Goal: Task Accomplishment & Management: Complete application form

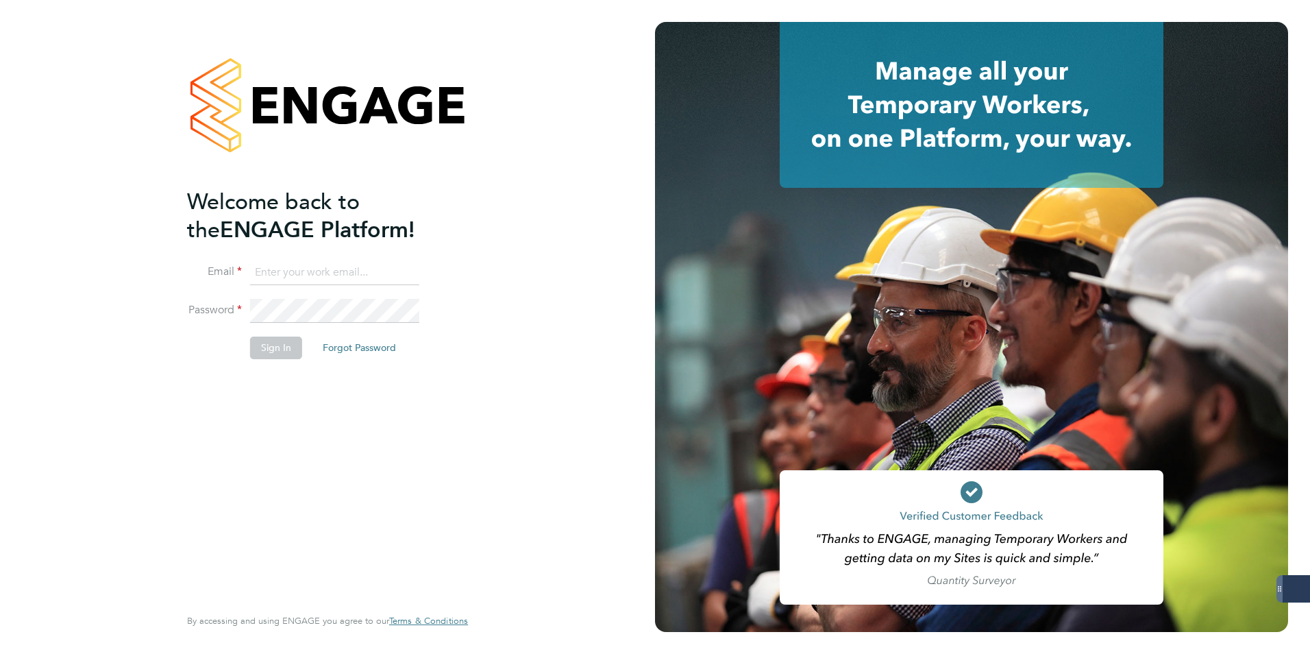
type input "codonovan@skilledcareers.co.uk"
click at [273, 346] on button "Sign In" at bounding box center [276, 347] width 52 height 22
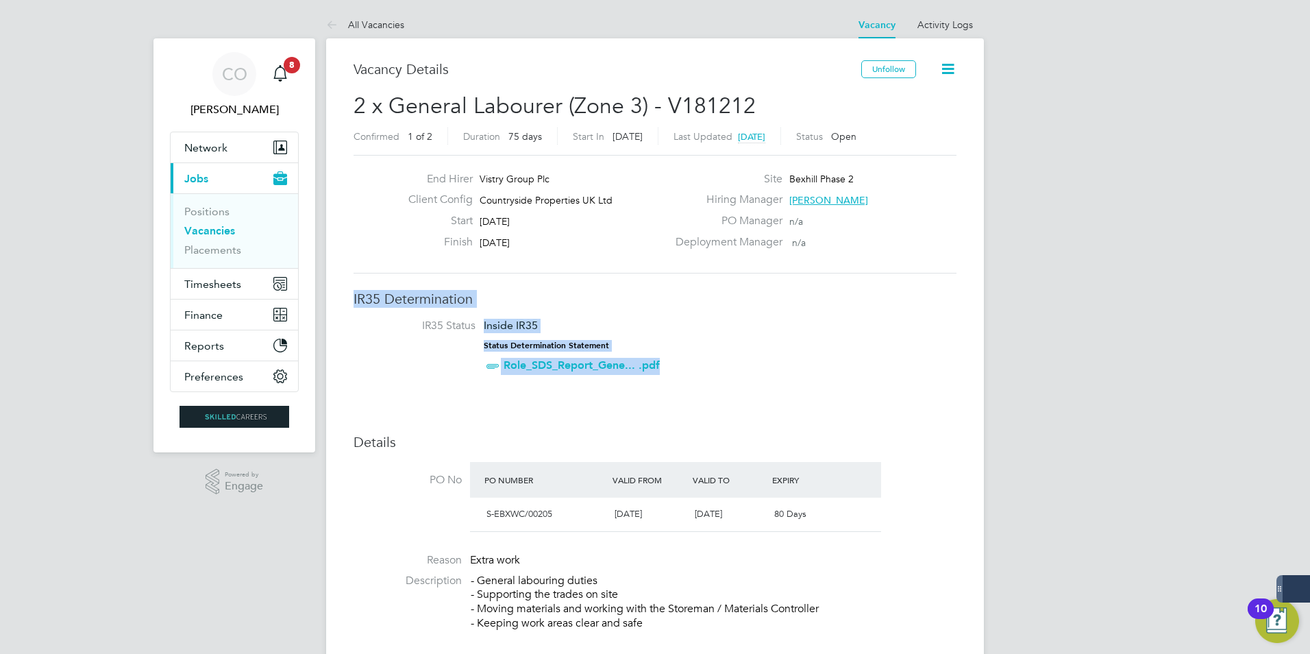
drag, startPoint x: 876, startPoint y: 256, endPoint x: 869, endPoint y: 330, distance: 74.3
drag, startPoint x: 869, startPoint y: 330, endPoint x: 831, endPoint y: 378, distance: 60.9
click at [831, 378] on li "IR35 Status Inside IR35 Status Determination Statement Role_SDS_Report_Gene... …" at bounding box center [655, 349] width 576 height 60
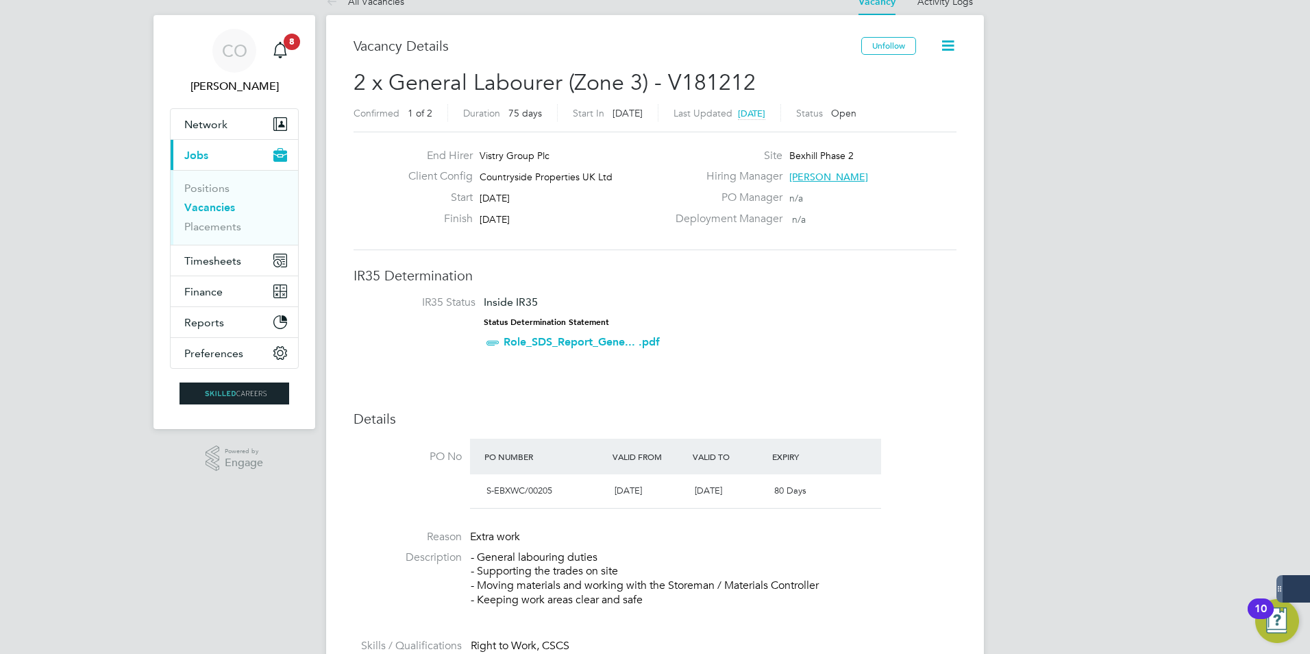
scroll to position [51, 0]
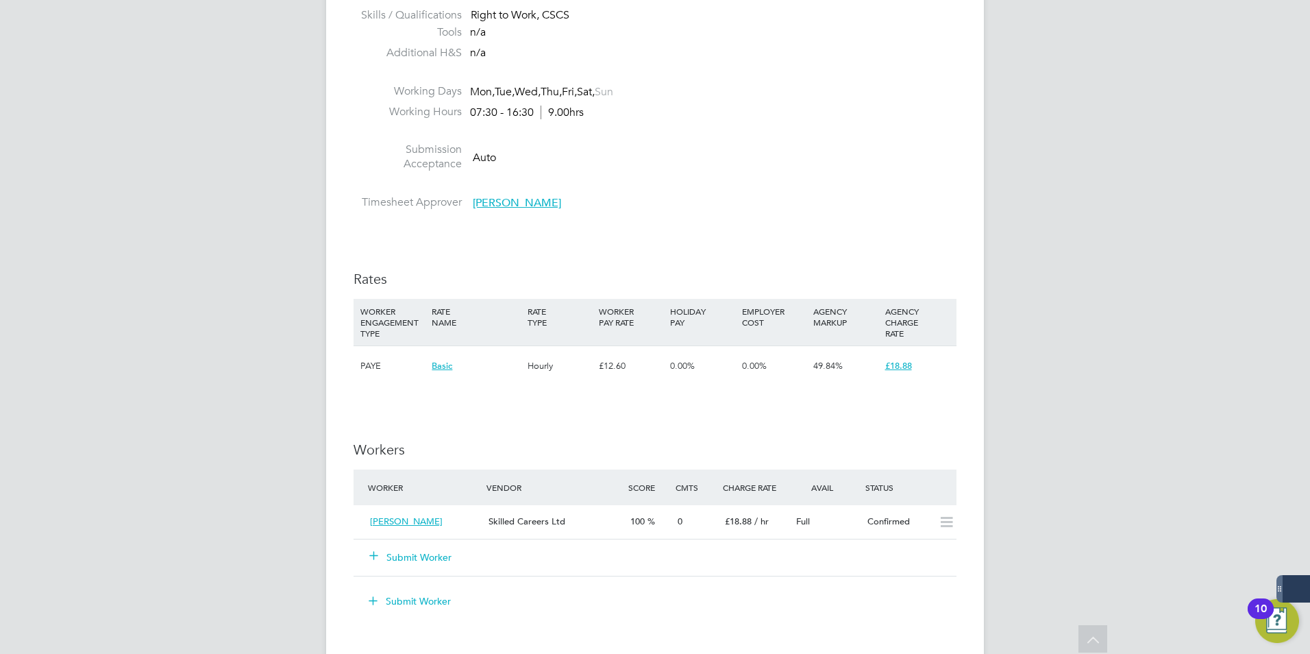
click at [831, 378] on div "49.84%" at bounding box center [845, 366] width 71 height 40
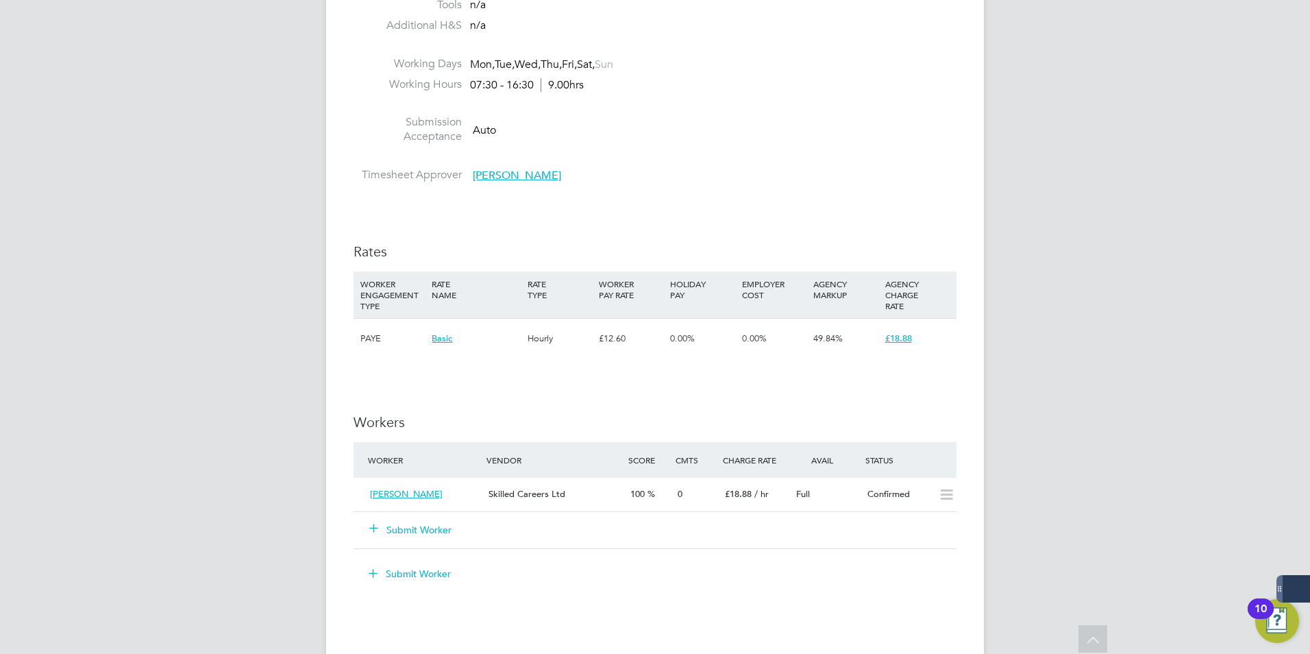
click at [831, 378] on div "IR35 Determination IR35 Status Inside IR35 Status Determination Statement Role_…" at bounding box center [655, 354] width 603 height 1491
click at [409, 528] on button "Submit Worker" at bounding box center [411, 530] width 82 height 14
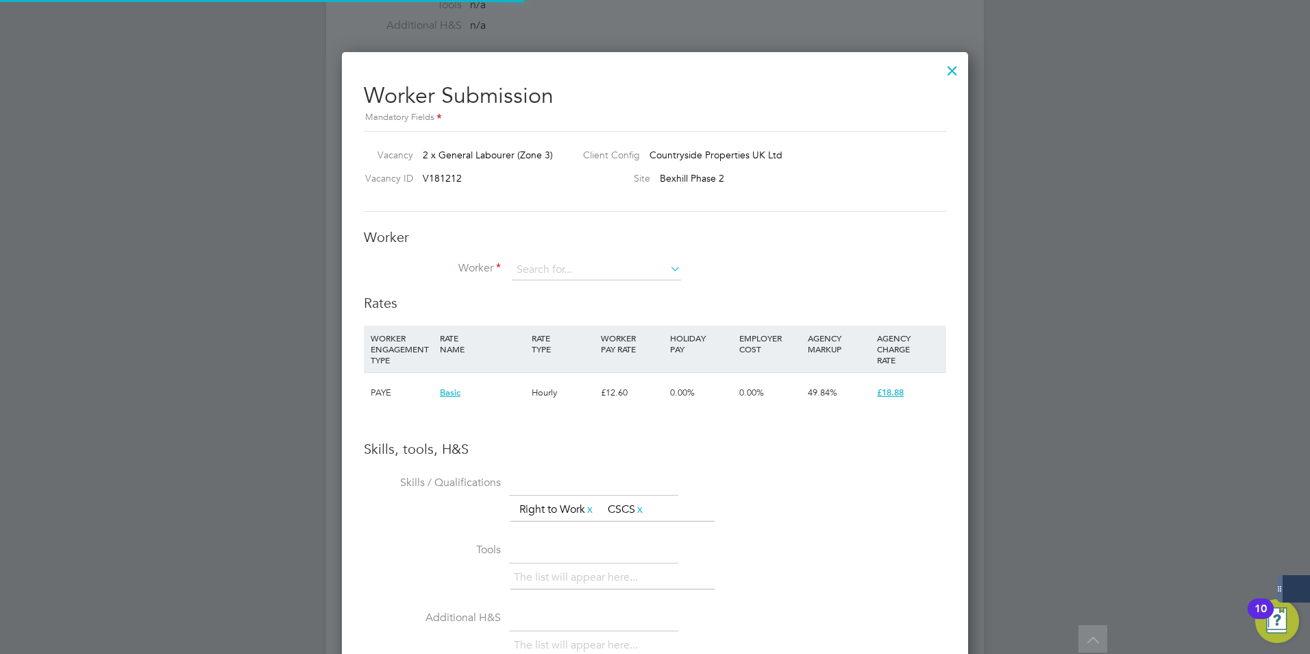
scroll to position [882, 627]
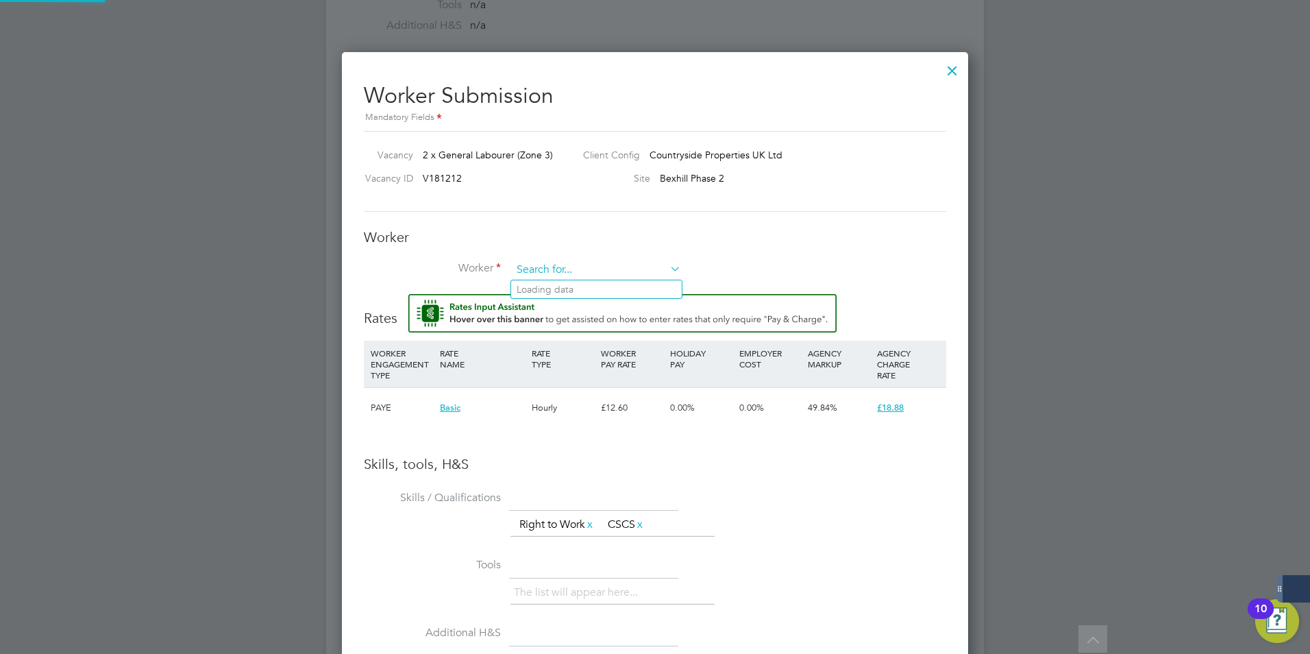
click at [547, 269] on input at bounding box center [596, 270] width 169 height 21
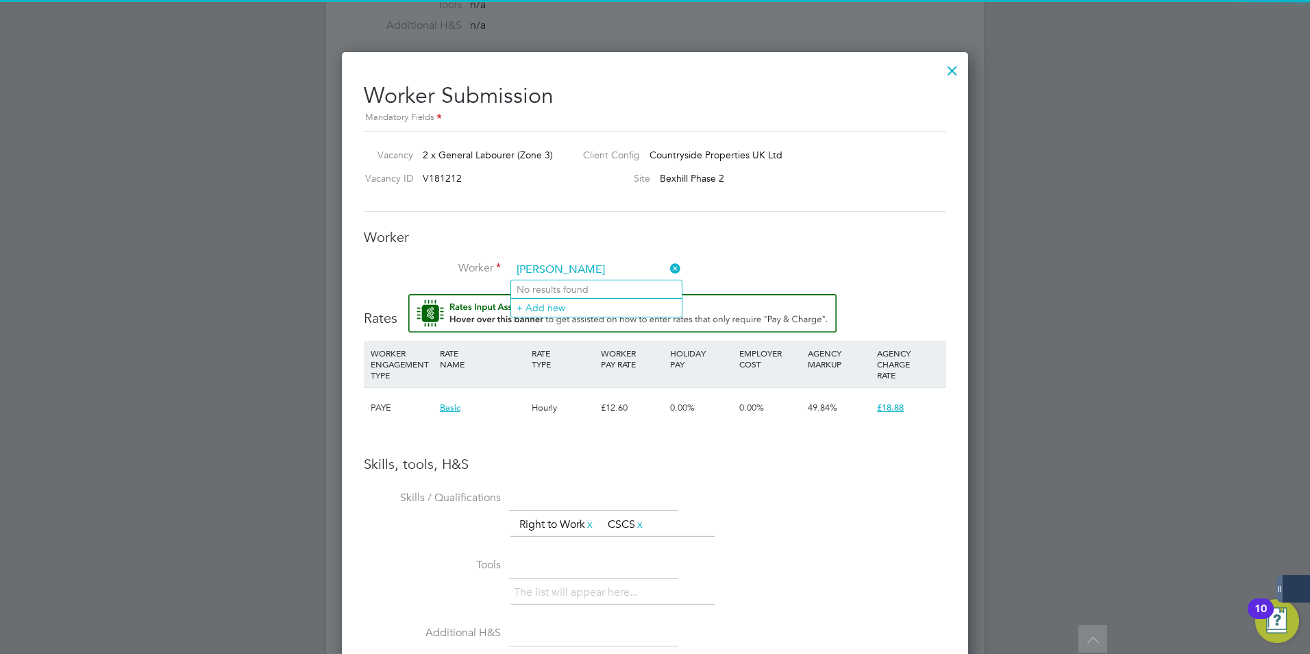
type input "[PERSON_NAME]"
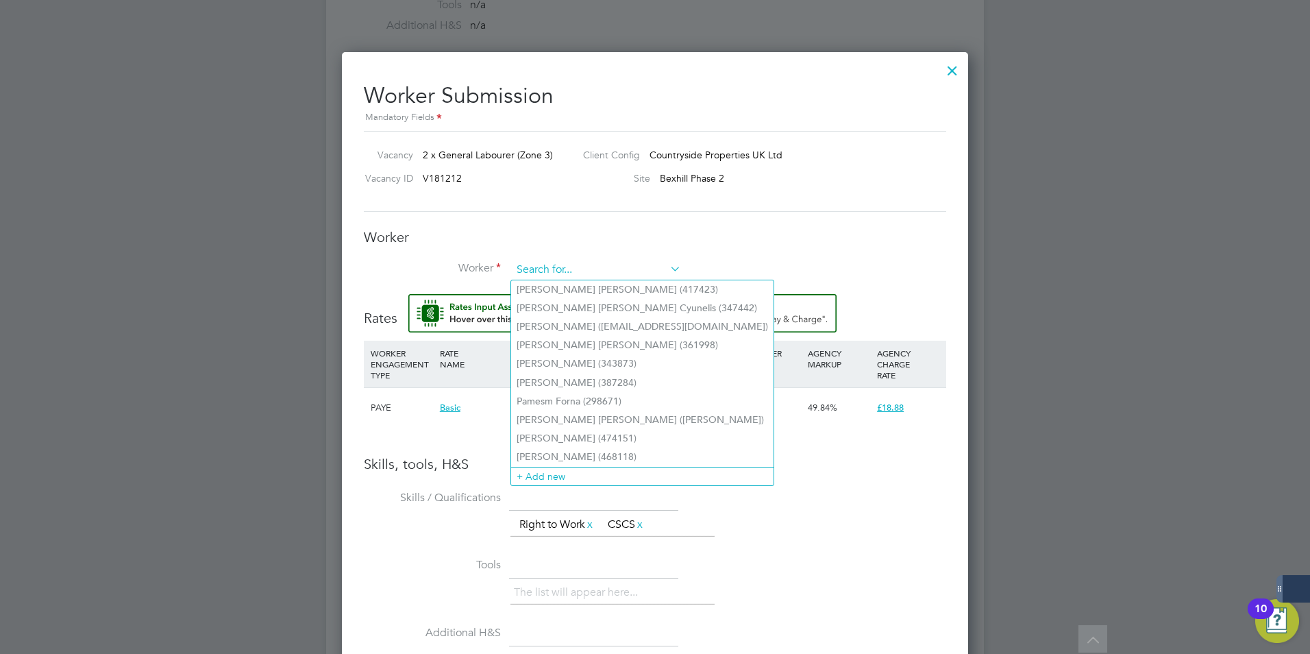
click at [558, 273] on input at bounding box center [596, 270] width 169 height 21
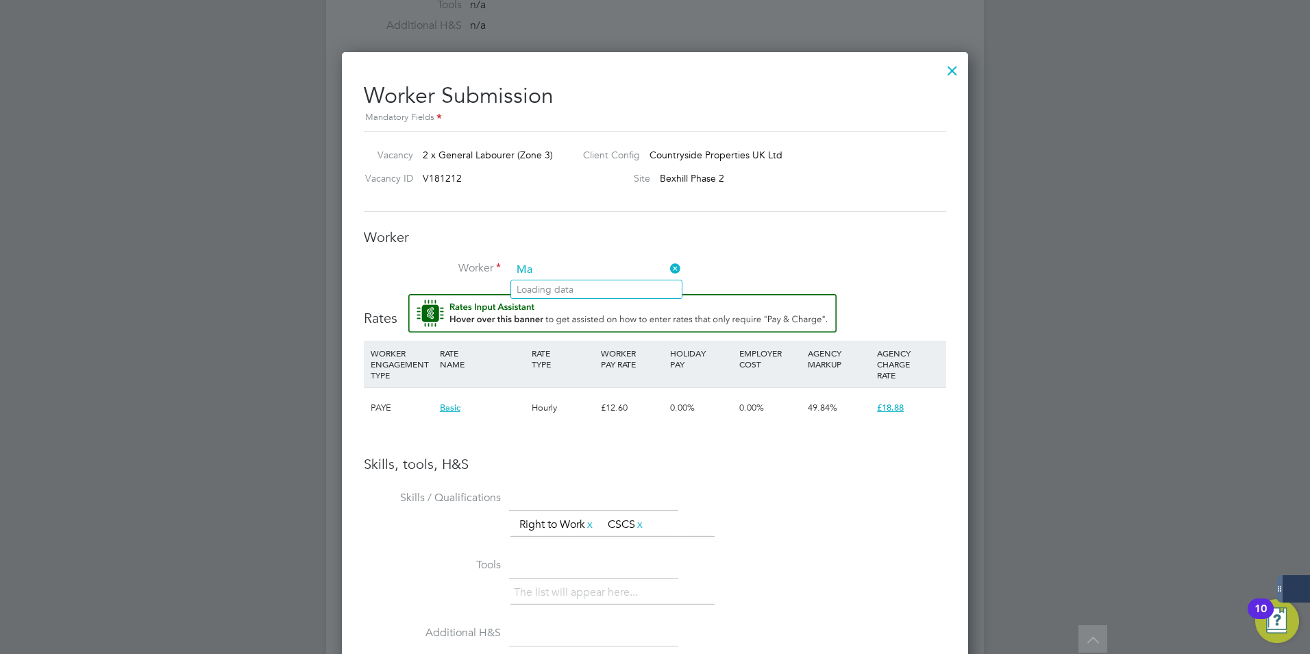
type input "M"
type input "[PERSON_NAME]"
click at [561, 302] on li "+ Add new" at bounding box center [596, 307] width 171 height 18
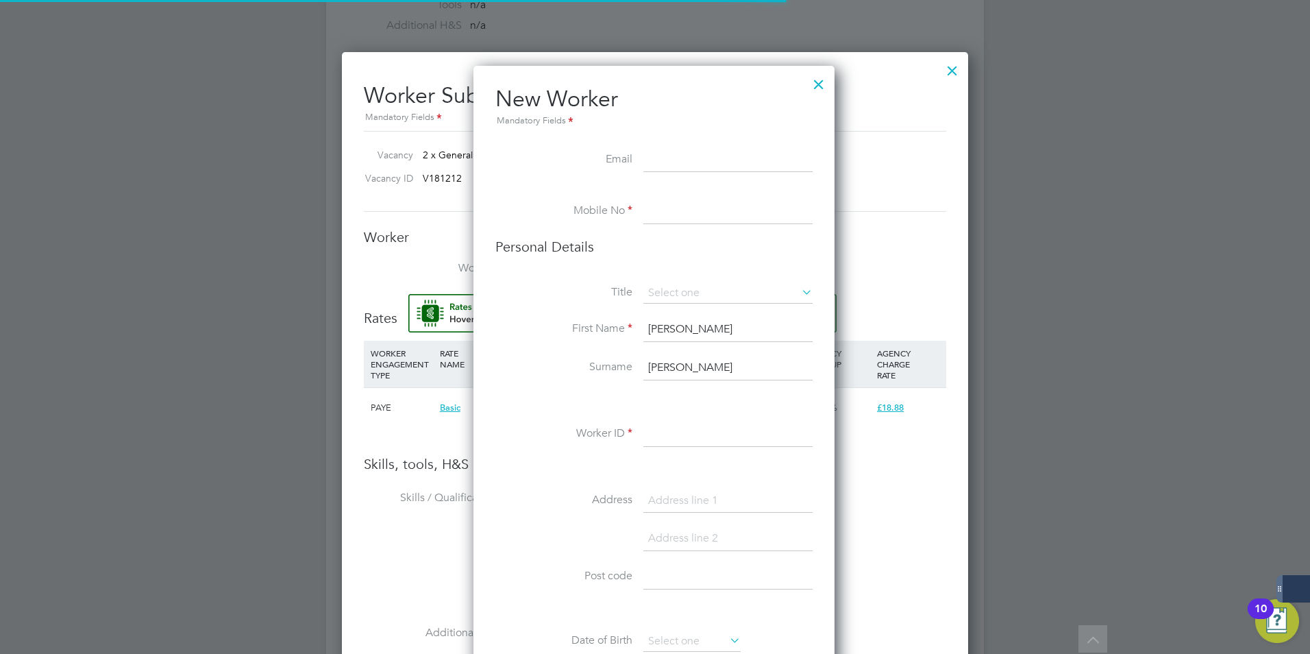
scroll to position [1159, 363]
paste input "[EMAIL_ADDRESS][DOMAIN_NAME]"
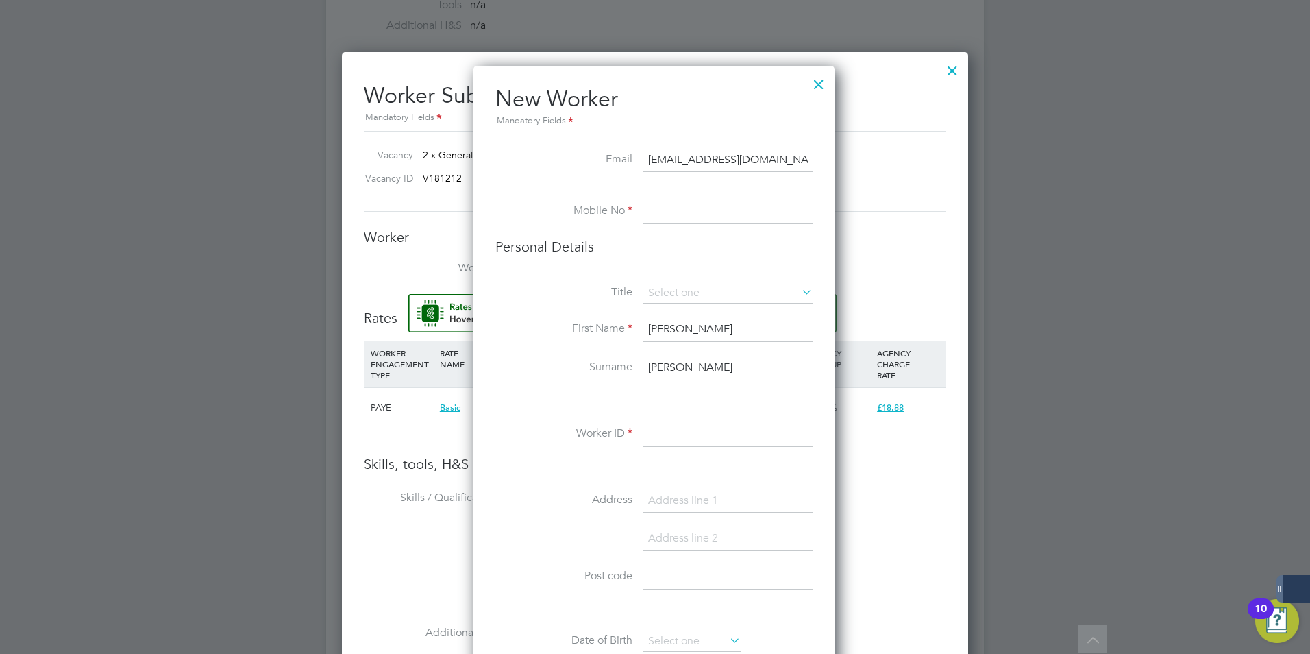
type input "[EMAIL_ADDRESS][DOMAIN_NAME]"
click at [665, 206] on input at bounding box center [727, 211] width 169 height 25
click at [661, 213] on input at bounding box center [727, 211] width 169 height 25
paste input "07548395745"
type input "07548395745"
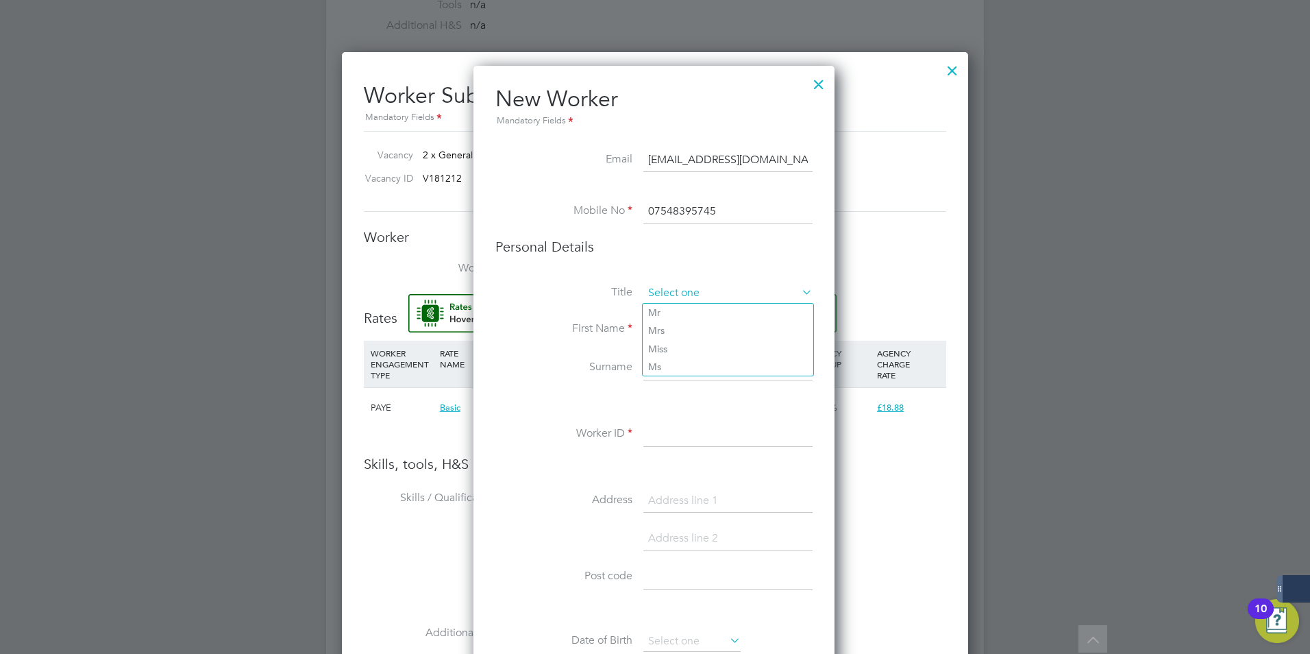
click at [658, 297] on input at bounding box center [727, 293] width 169 height 21
click at [661, 308] on li "Mr" at bounding box center [728, 313] width 171 height 18
type input "Mr"
click at [660, 441] on input at bounding box center [727, 434] width 169 height 25
paste input "501882"
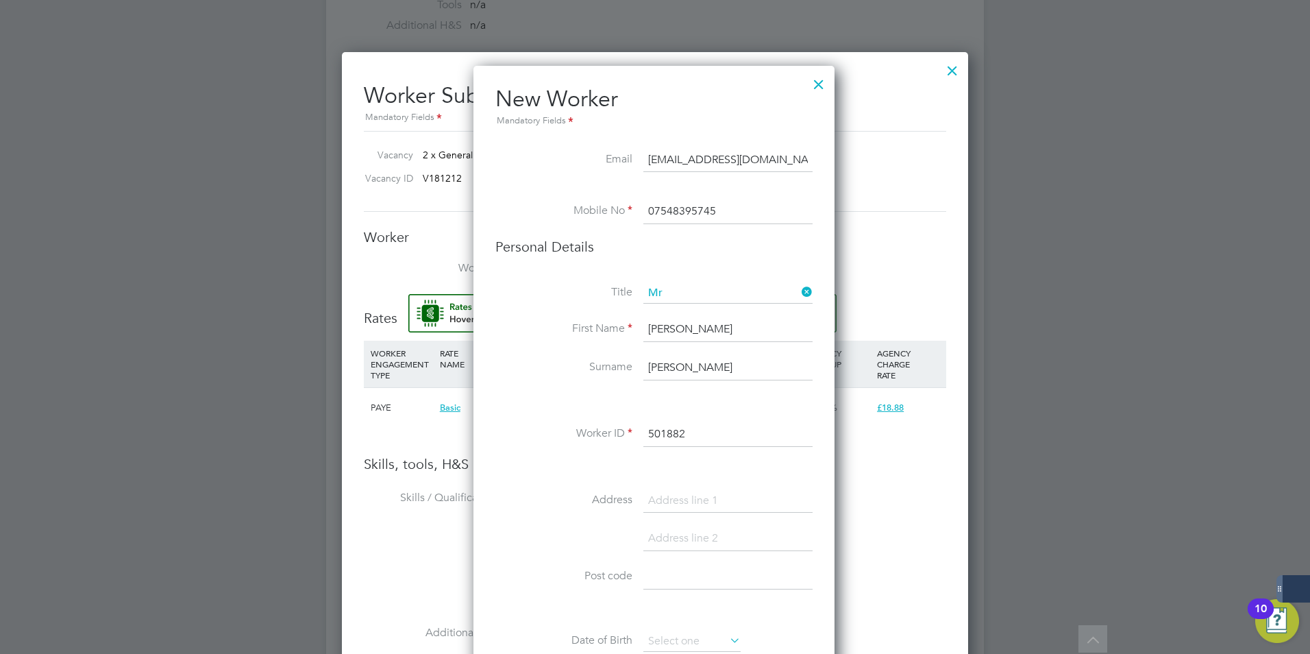
type input "501882"
click at [687, 511] on input at bounding box center [727, 501] width 169 height 25
click at [678, 579] on input at bounding box center [727, 577] width 169 height 25
paste input "TN38 9QR"
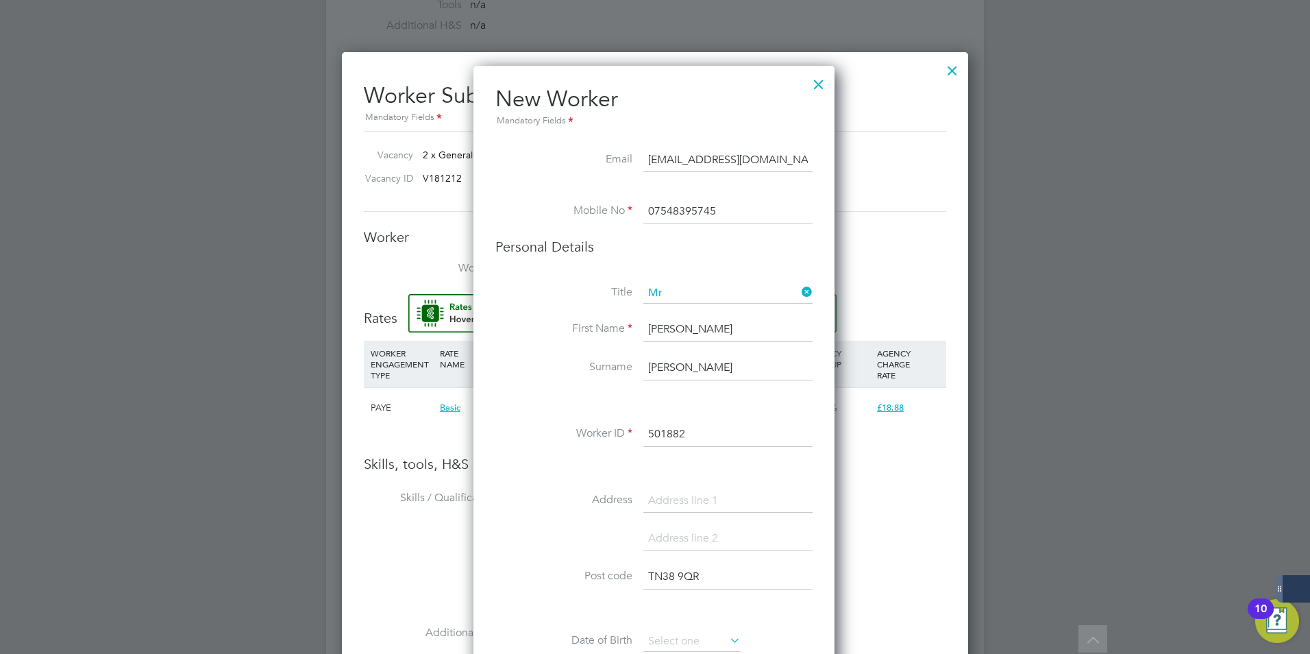
type input "TN38 9QR"
click at [673, 493] on input at bounding box center [727, 501] width 169 height 25
type input "[STREET_ADDRESS]"
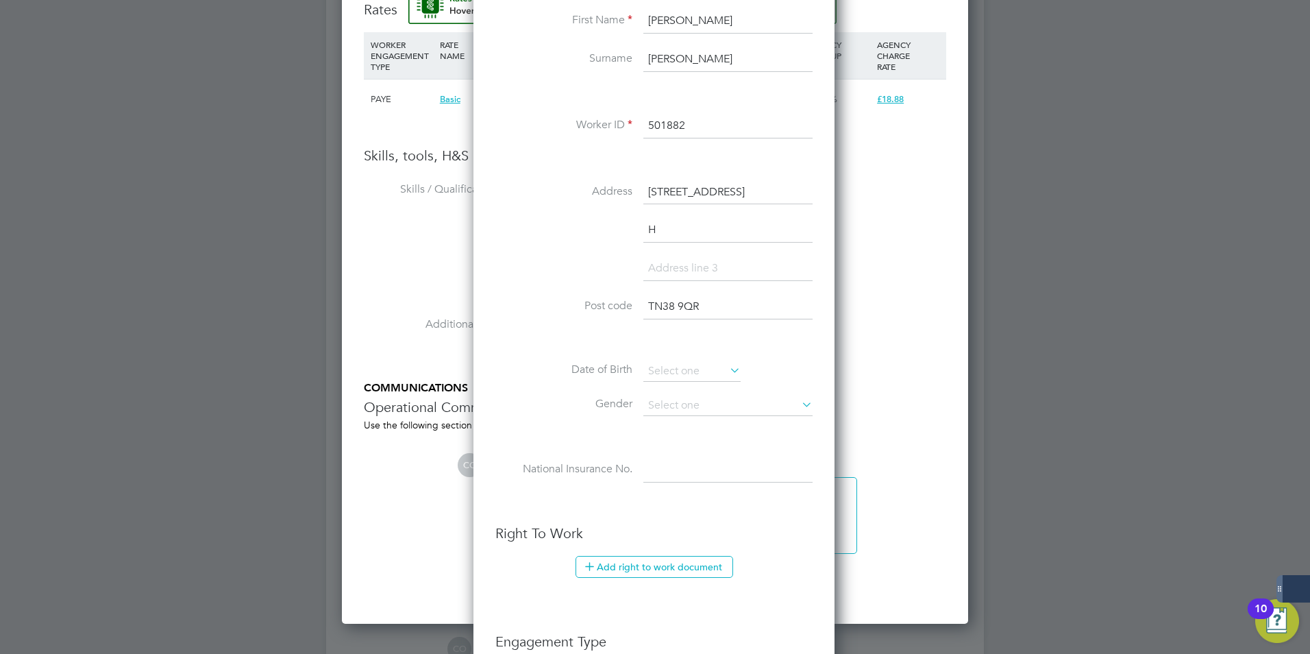
scroll to position [1197, 363]
type input "Hastings"
type input "[GEOGRAPHIC_DATA]"
click at [649, 360] on div "Title Mr First Name [PERSON_NAME] Surname [PERSON_NAME] Worker ID 501882 Addres…" at bounding box center [653, 242] width 317 height 535
click at [671, 368] on input at bounding box center [691, 371] width 97 height 21
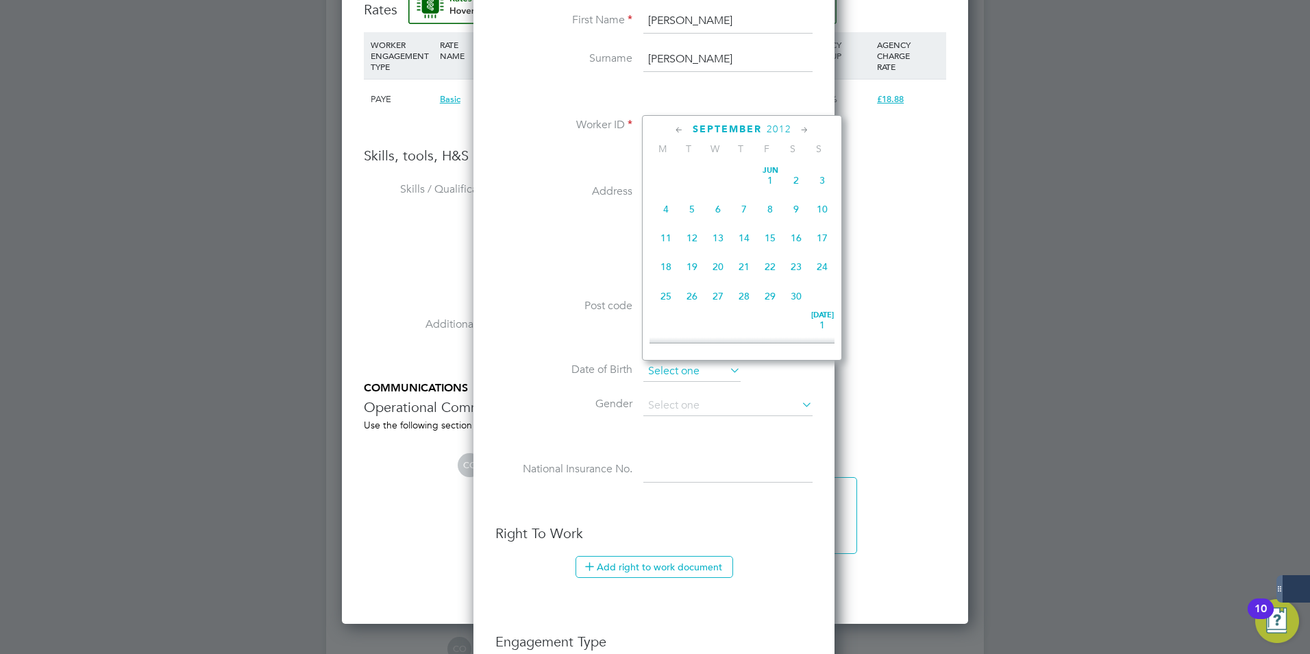
scroll to position [534, 0]
click at [671, 368] on input at bounding box center [691, 371] width 97 height 21
click at [778, 130] on span "2012" at bounding box center [779, 129] width 25 height 12
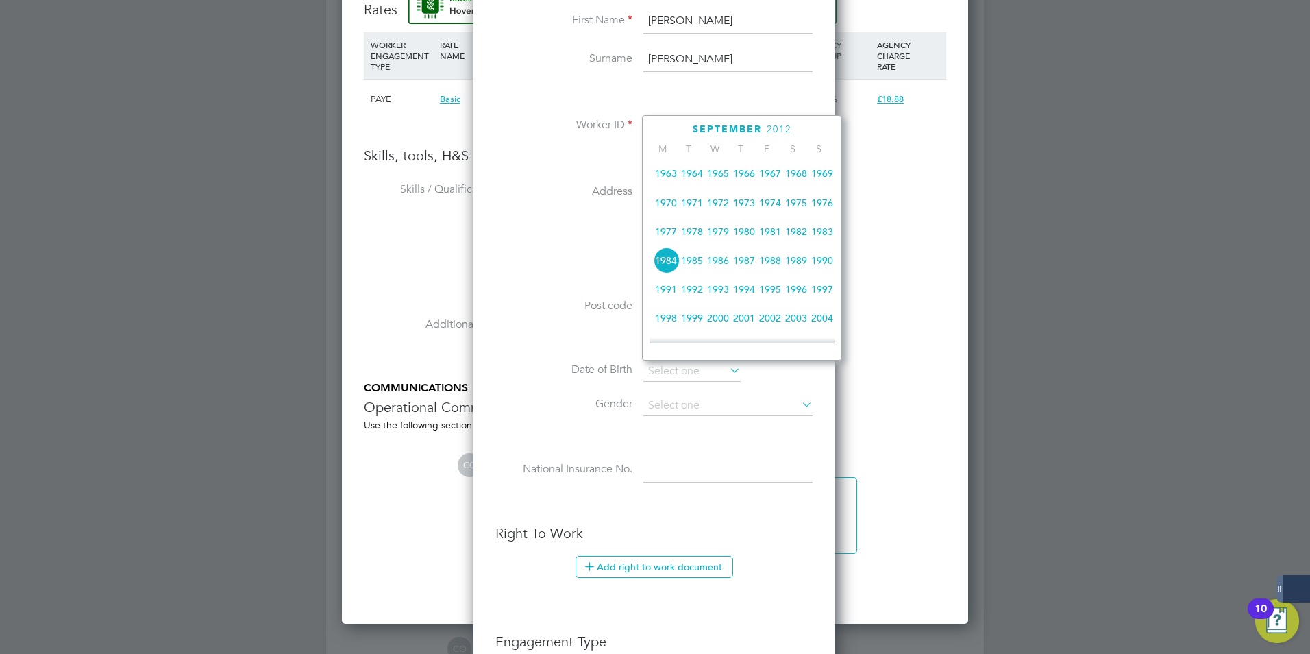
scroll to position [267, 0]
click at [743, 206] on span "1980" at bounding box center [744, 202] width 26 height 26
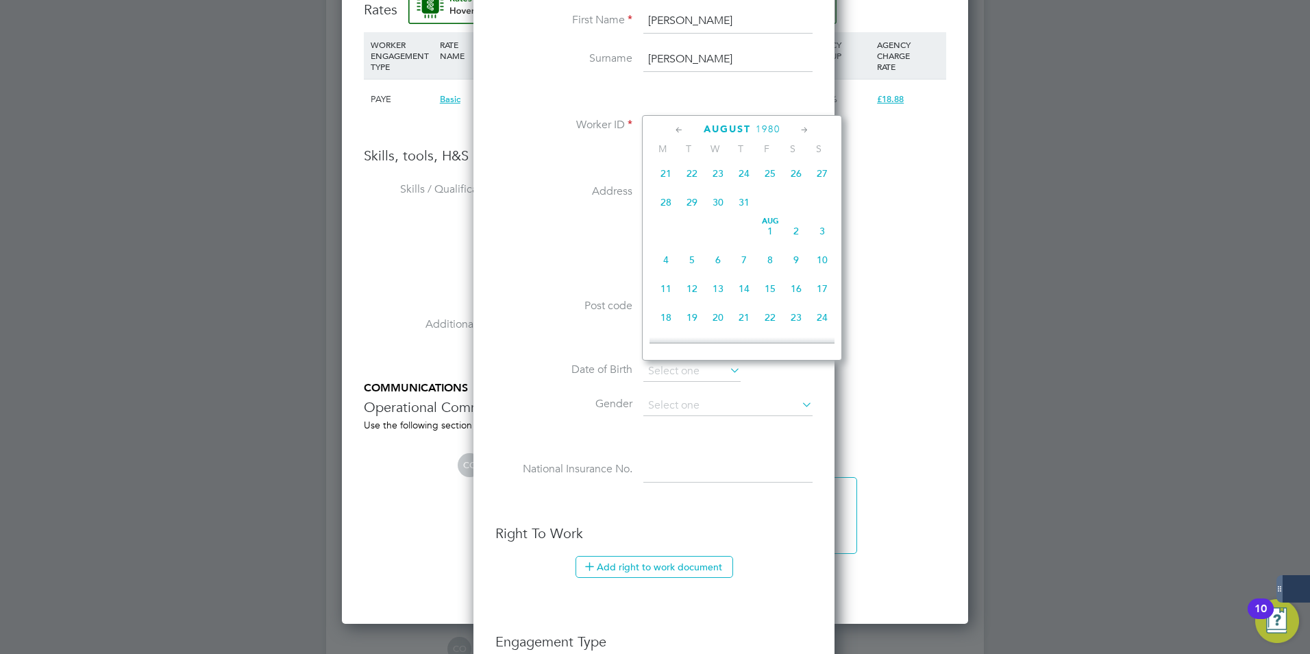
click at [676, 125] on icon at bounding box center [679, 130] width 13 height 15
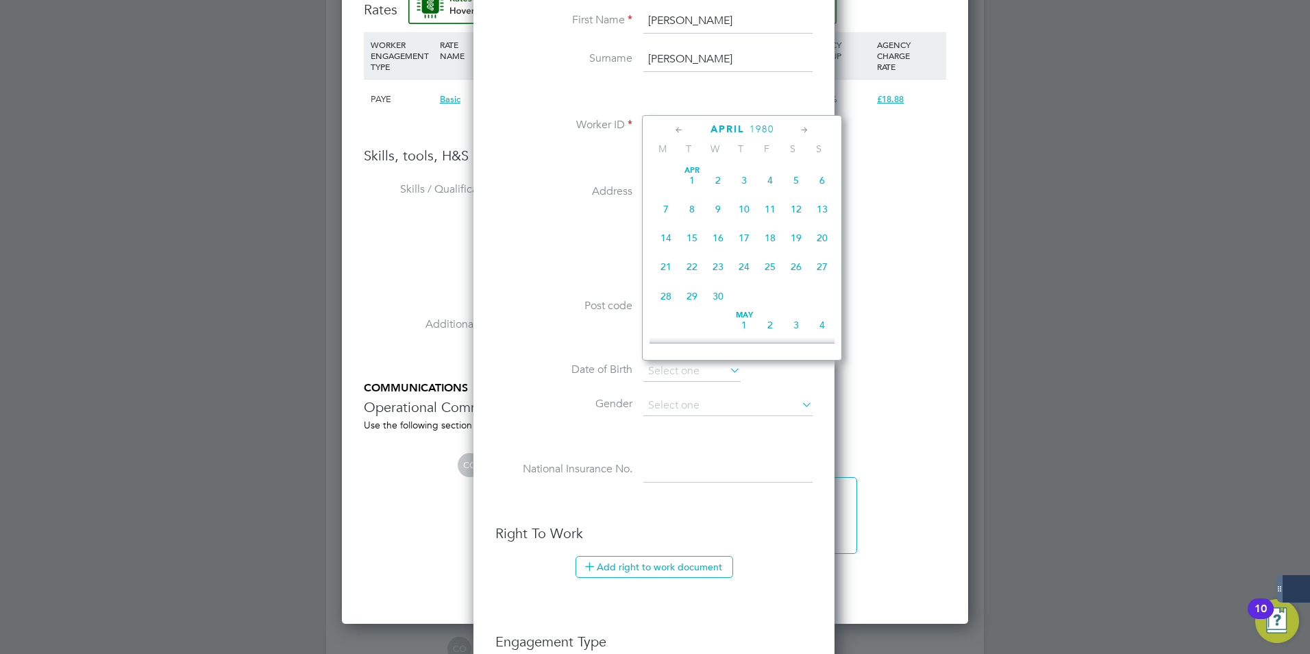
click at [676, 125] on icon at bounding box center [679, 130] width 13 height 15
click at [823, 238] on span "20" at bounding box center [822, 238] width 26 height 26
type input "[DATE]"
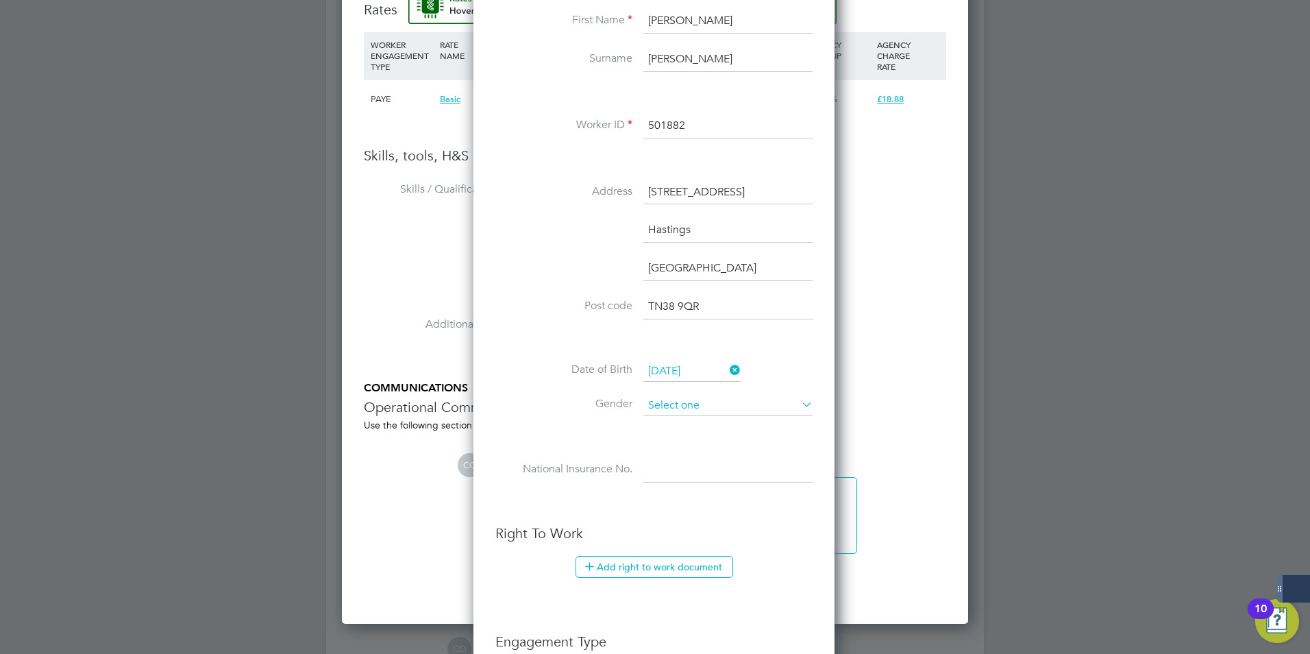
click at [661, 412] on input at bounding box center [727, 405] width 169 height 21
click at [661, 423] on li "[DEMOGRAPHIC_DATA]" at bounding box center [728, 425] width 171 height 18
type input "[DEMOGRAPHIC_DATA]"
click at [665, 472] on input at bounding box center [727, 470] width 169 height 25
paste input "Jk878619D"
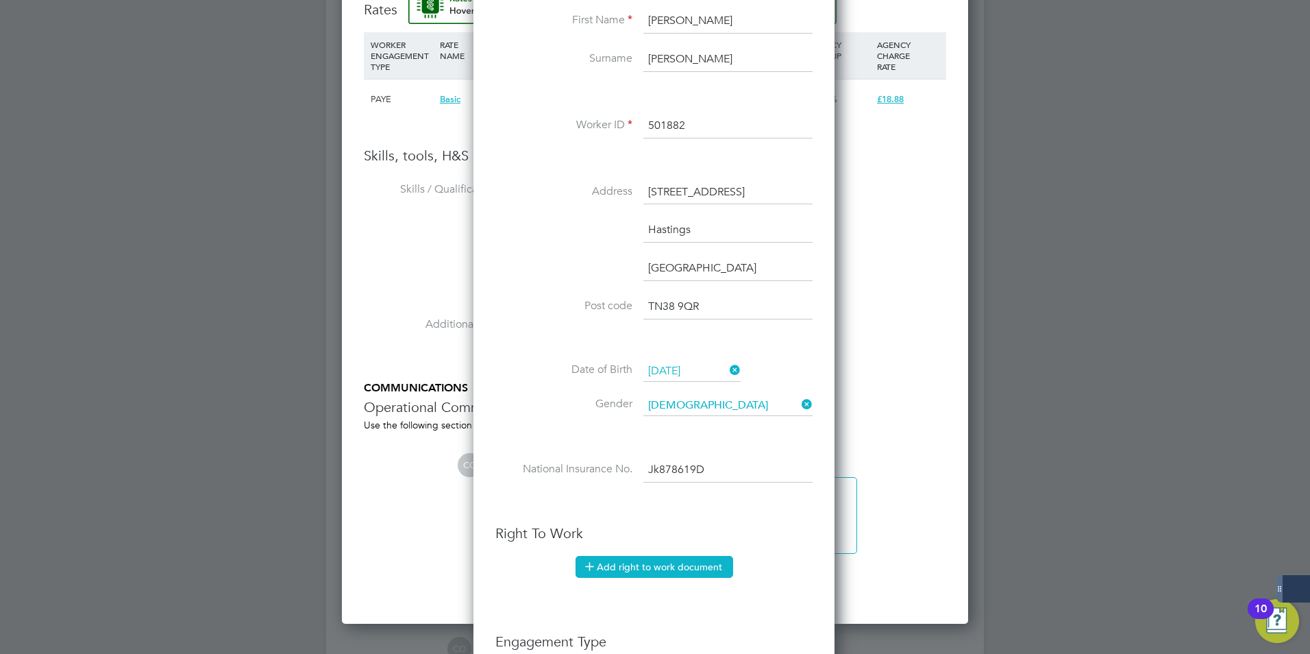
type input "JK 87 86 19 D"
click at [654, 563] on button "Add right to work document" at bounding box center [655, 567] width 158 height 22
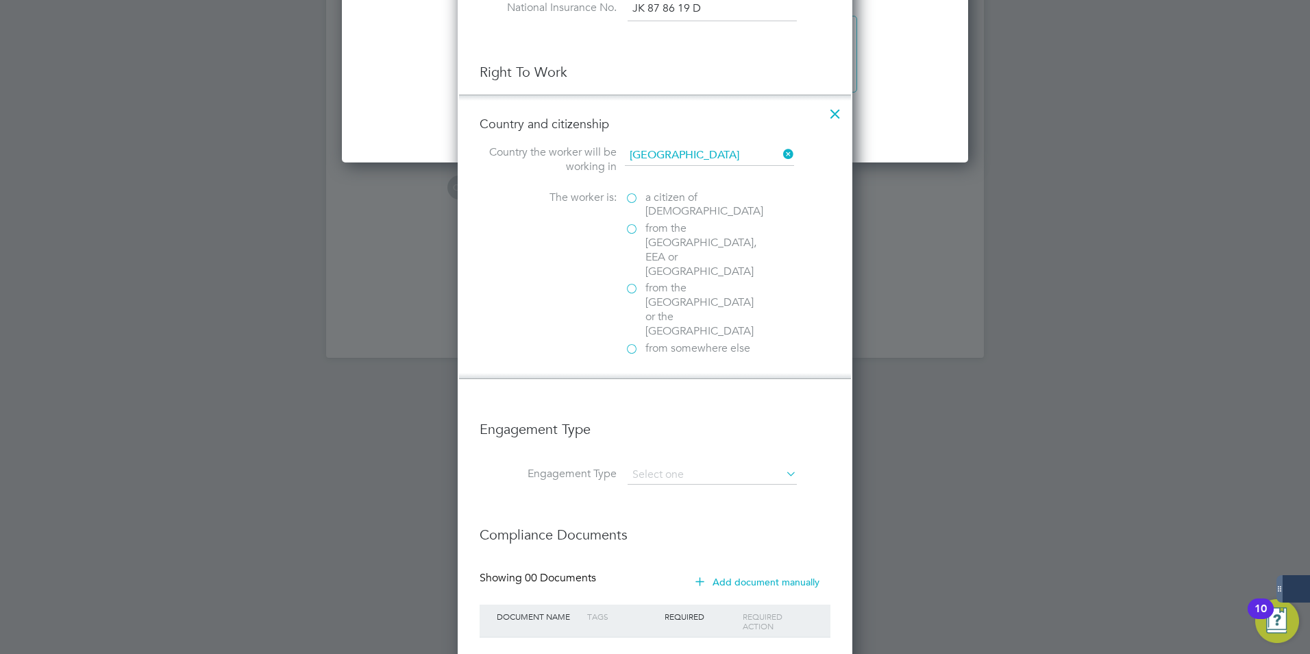
scroll to position [1455, 0]
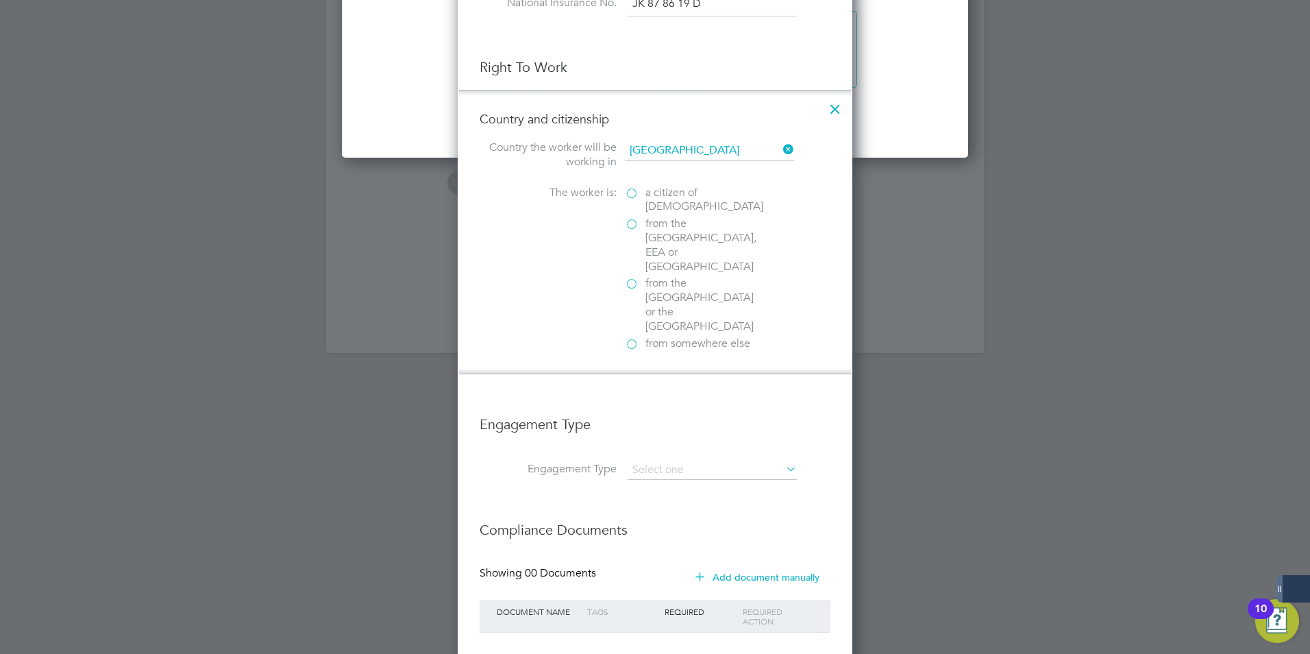
click at [633, 201] on label "a citizen of [DEMOGRAPHIC_DATA]" at bounding box center [693, 200] width 137 height 29
click at [0, 0] on input "a citizen of [DEMOGRAPHIC_DATA]" at bounding box center [0, 0] width 0 height 0
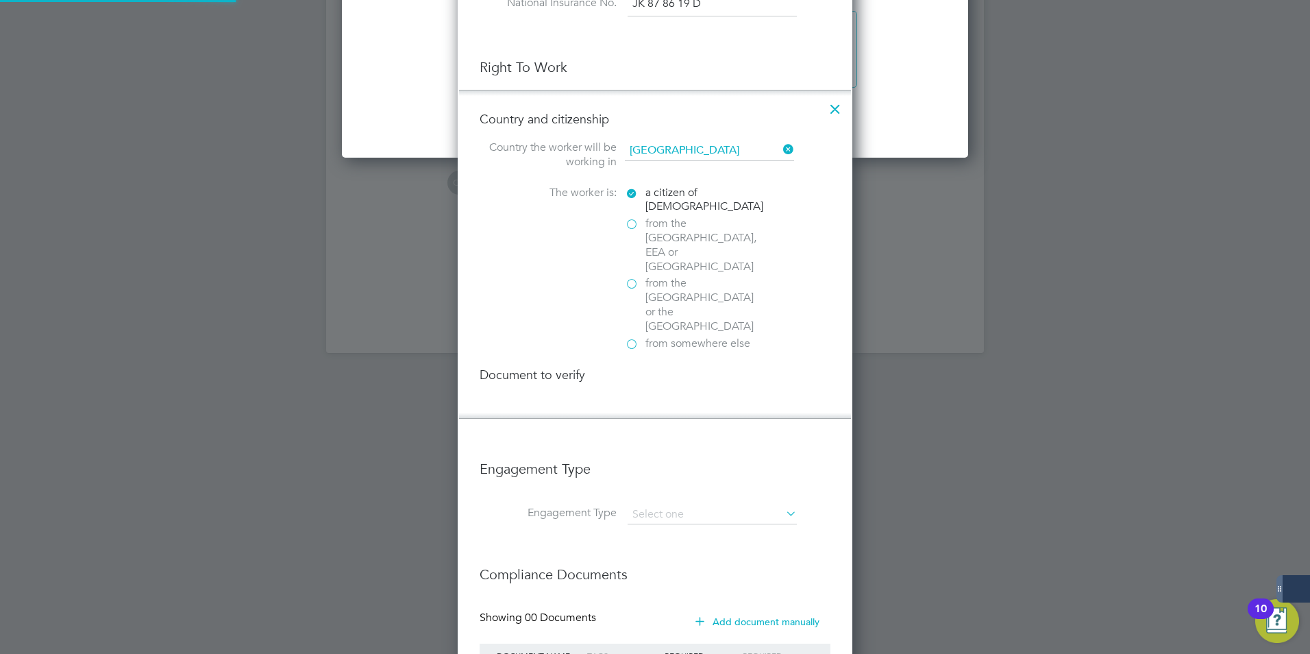
scroll to position [1479, 395]
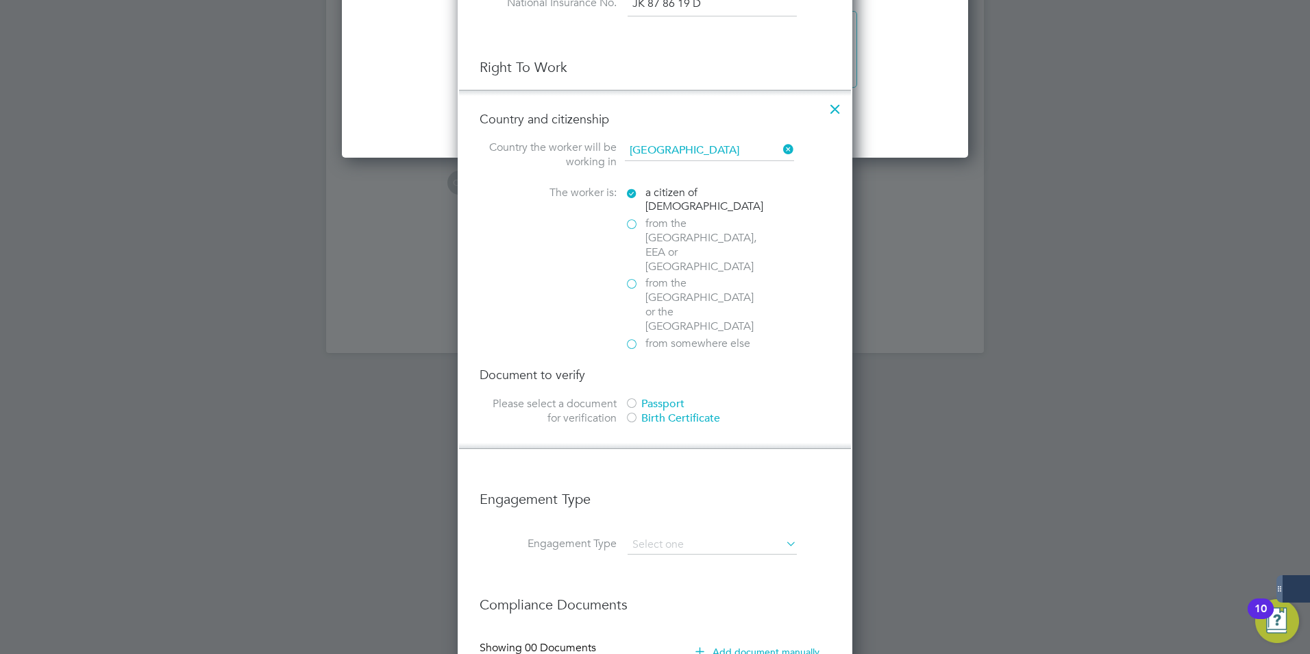
click at [624, 397] on section "Please select a document for verification Passport Birth Certificate" at bounding box center [655, 413] width 351 height 32
click at [632, 397] on div at bounding box center [632, 404] width 14 height 14
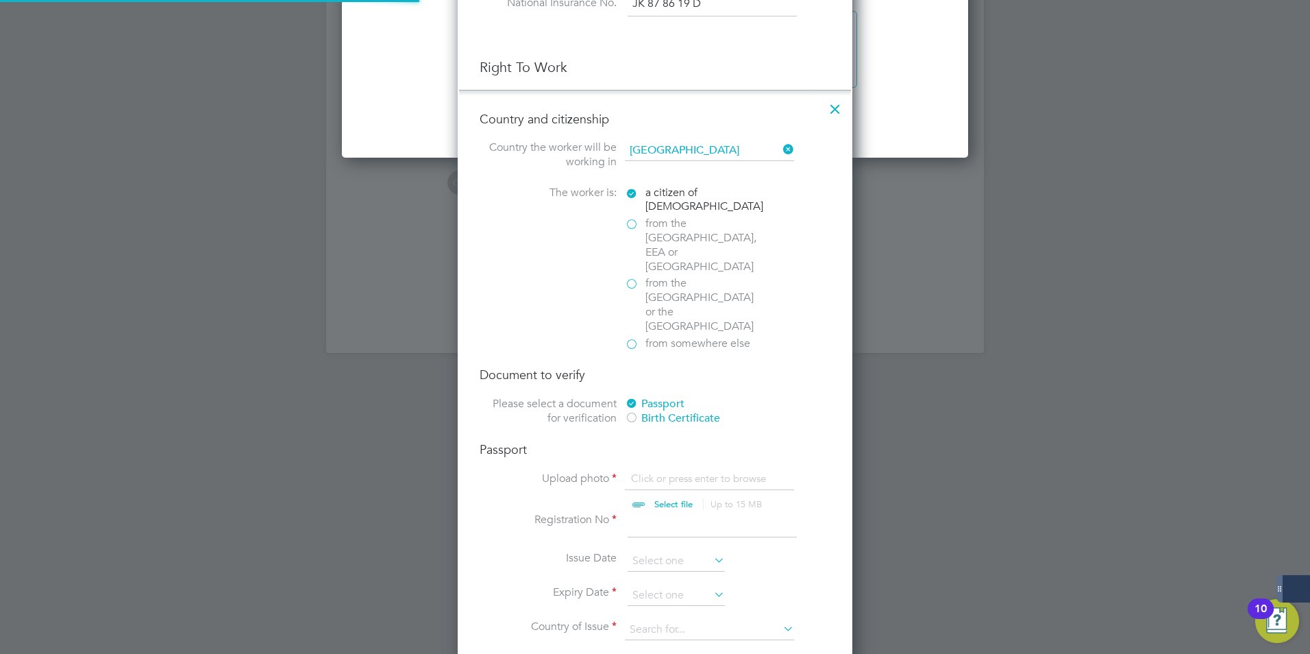
scroll to position [1740, 395]
click at [667, 471] on input "file" at bounding box center [686, 491] width 215 height 41
type input "C:\fakepath\UK Passport (5).jpg"
click at [663, 513] on input at bounding box center [712, 525] width 169 height 25
type input "558206329"
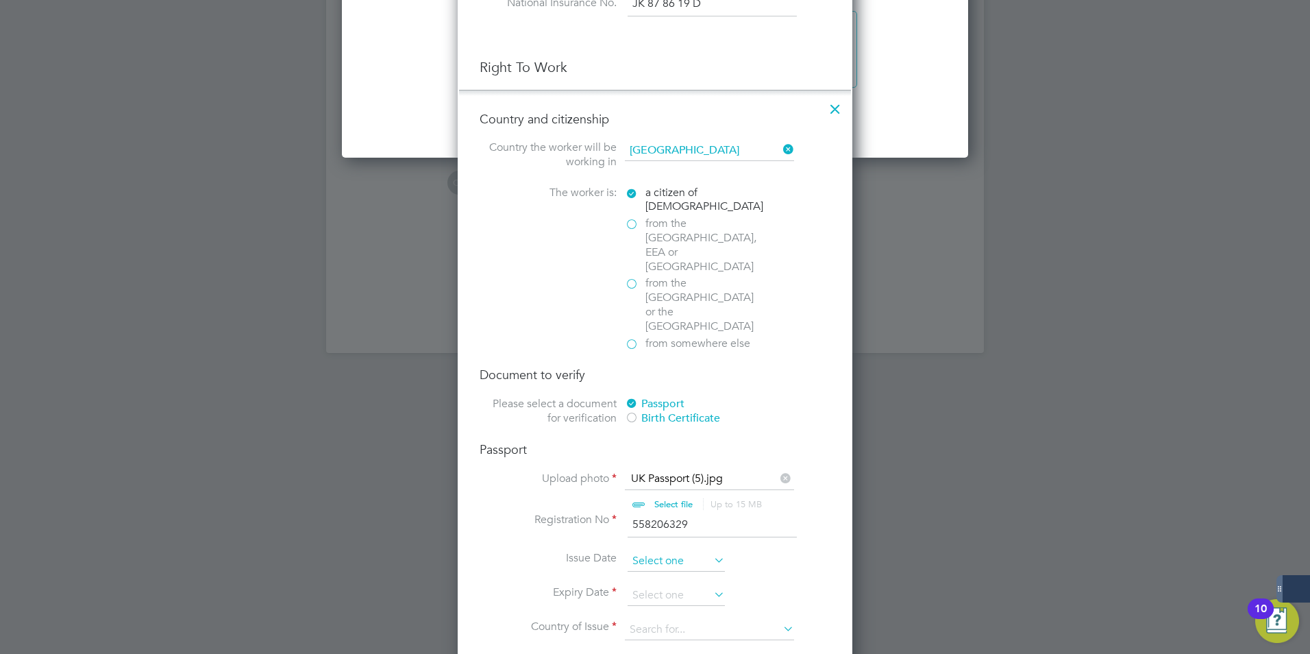
click at [674, 551] on input at bounding box center [676, 561] width 97 height 21
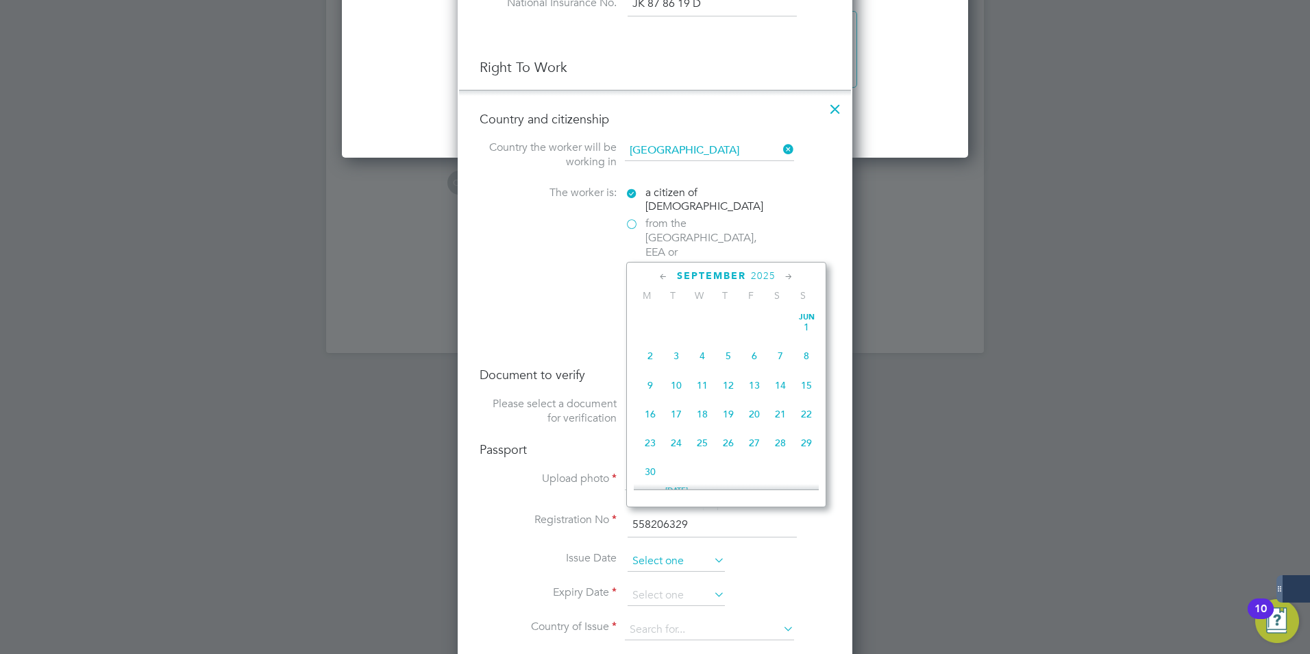
scroll to position [504, 0]
click at [668, 278] on icon at bounding box center [663, 276] width 13 height 15
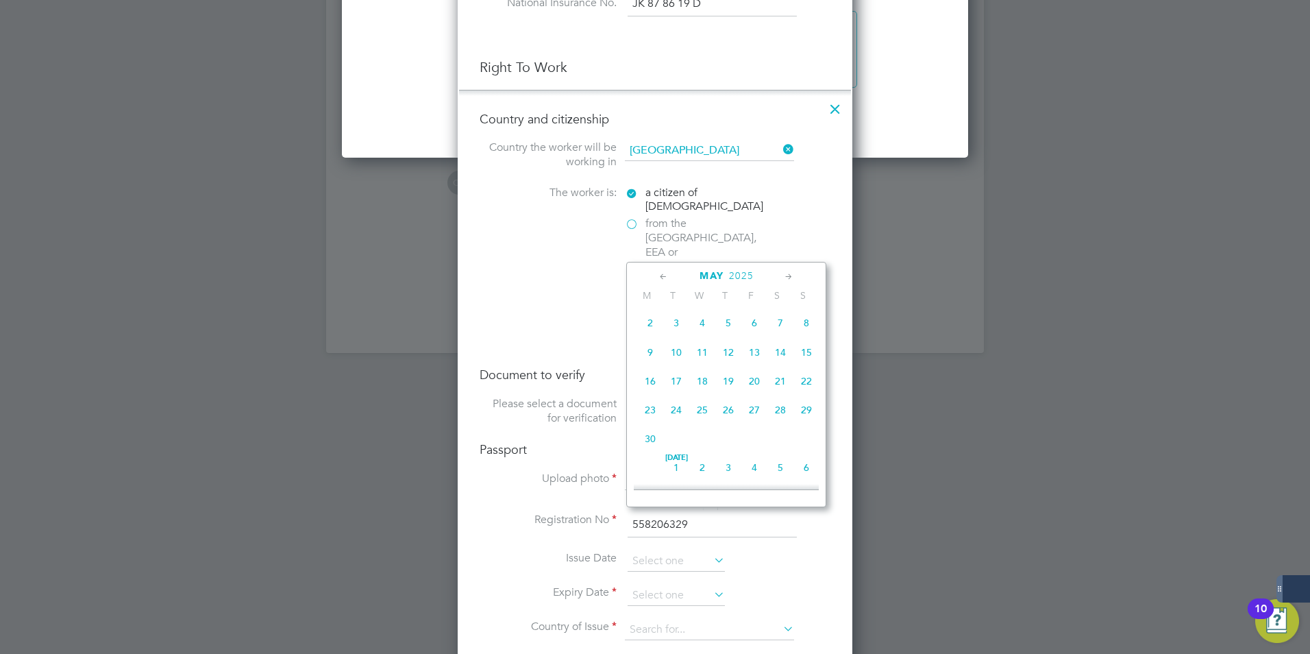
scroll to position [0, 0]
click at [668, 278] on icon at bounding box center [663, 276] width 13 height 15
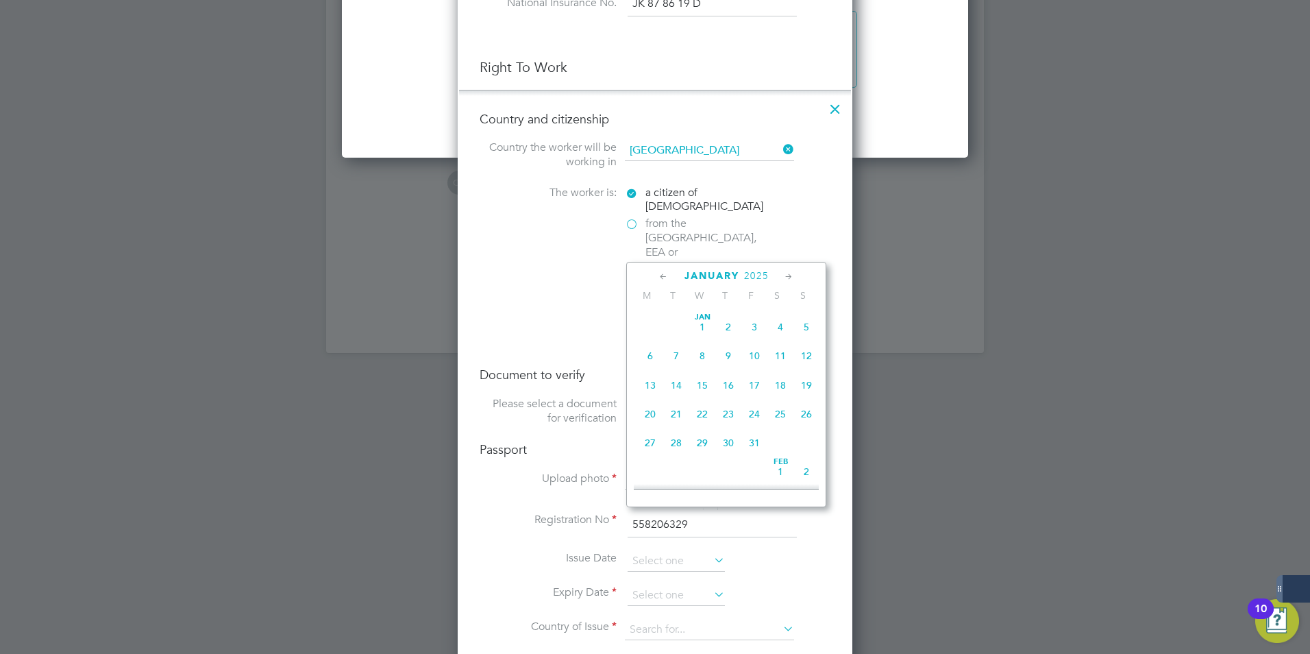
click at [702, 380] on span "15" at bounding box center [702, 385] width 26 height 26
click at [699, 551] on input "[DATE]" at bounding box center [676, 561] width 97 height 21
click at [770, 276] on div "[DATE]" at bounding box center [726, 275] width 185 height 13
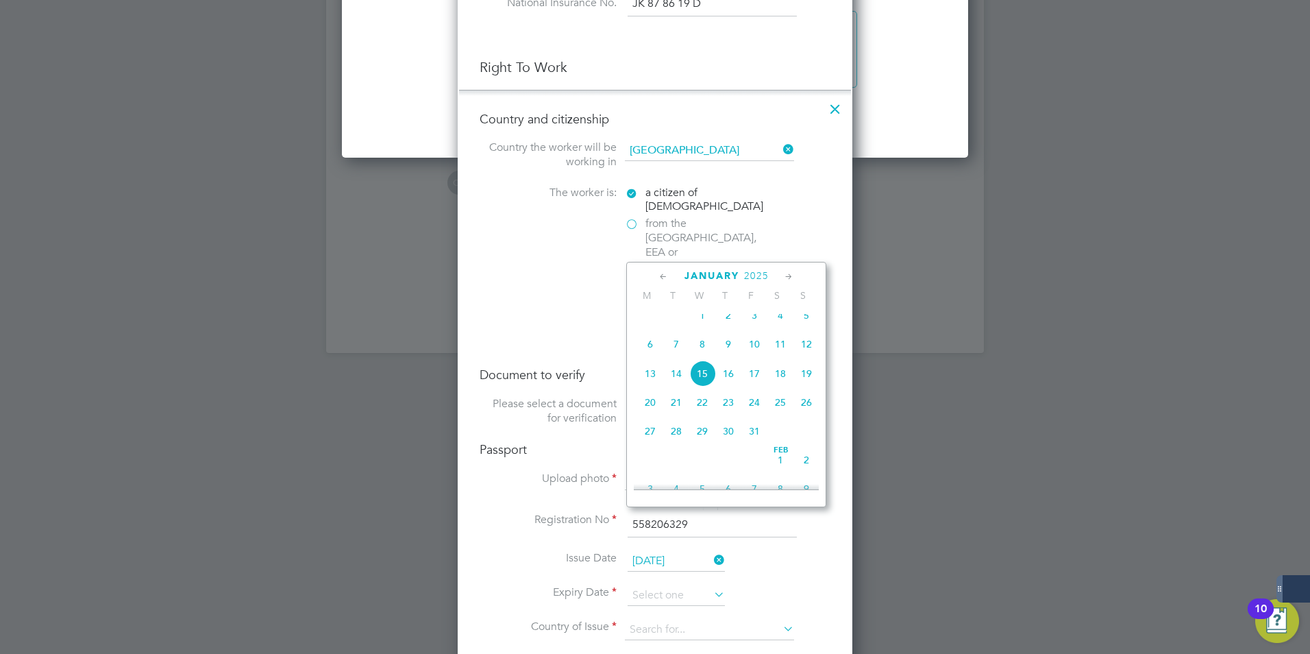
click at [747, 277] on span "2025" at bounding box center [756, 276] width 25 height 12
click at [679, 382] on span "2019" at bounding box center [676, 369] width 26 height 26
click at [679, 382] on span "25" at bounding box center [676, 369] width 26 height 26
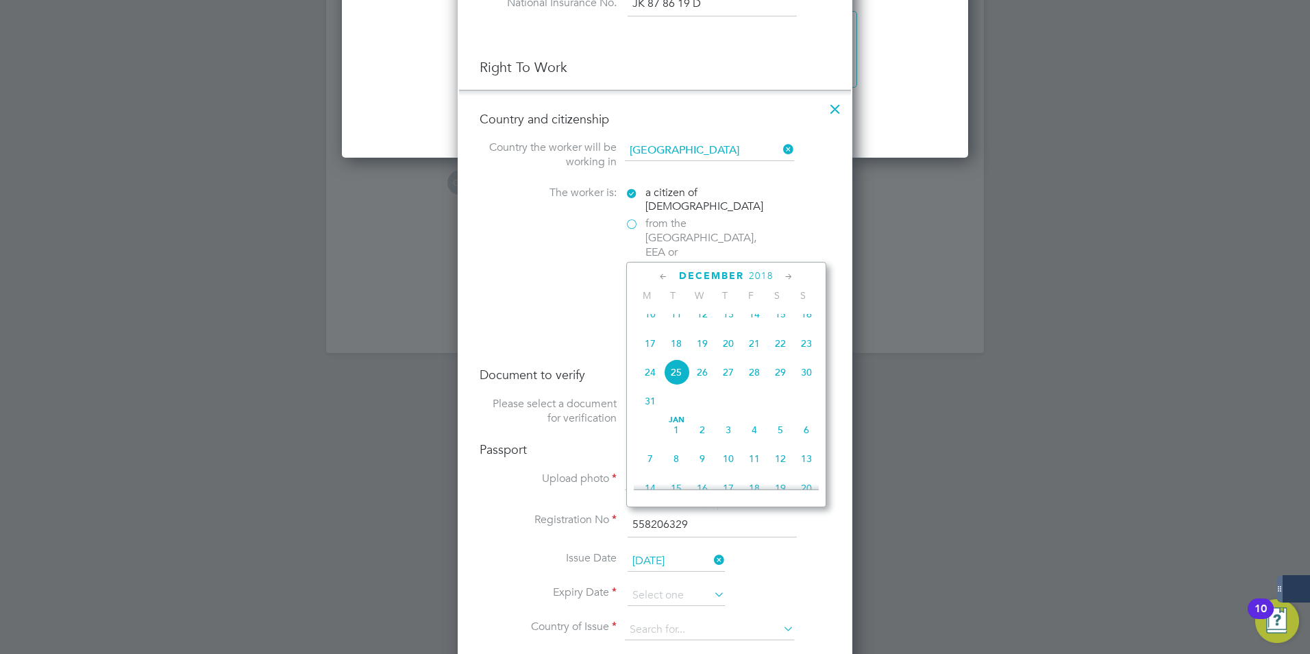
click at [687, 551] on input "[DATE]" at bounding box center [676, 561] width 97 height 21
click at [676, 319] on span "15" at bounding box center [676, 310] width 26 height 26
type input "[DATE]"
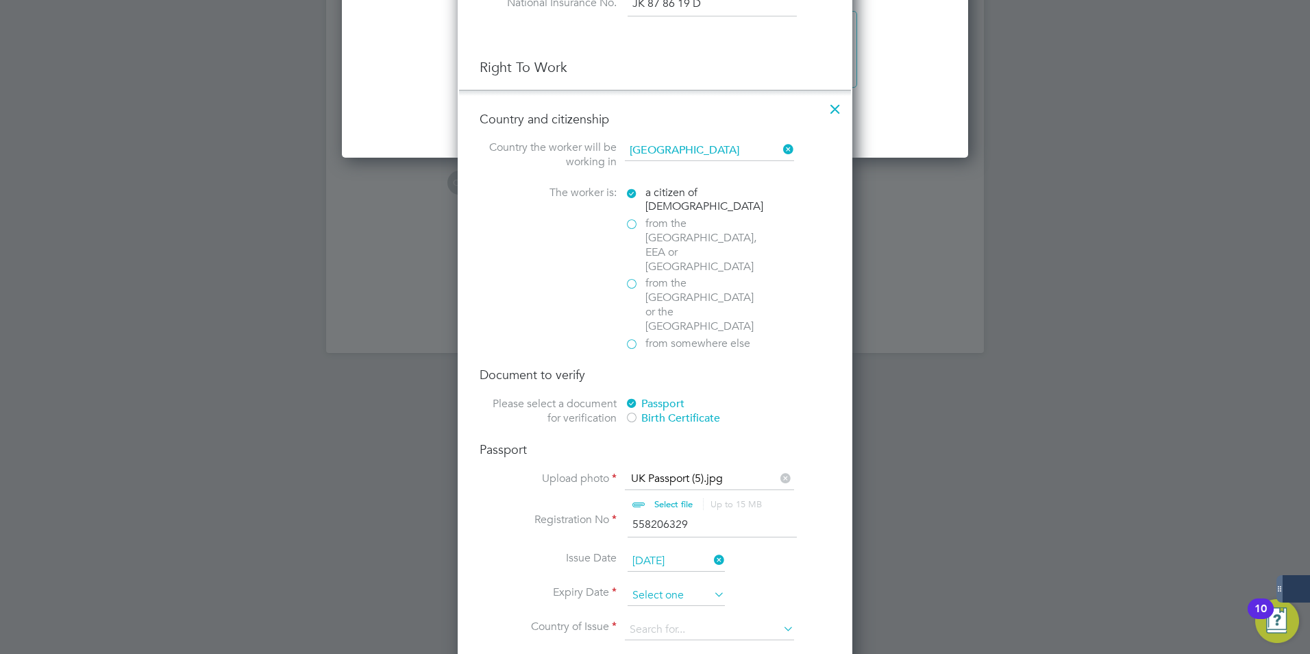
click at [665, 585] on input at bounding box center [676, 595] width 97 height 21
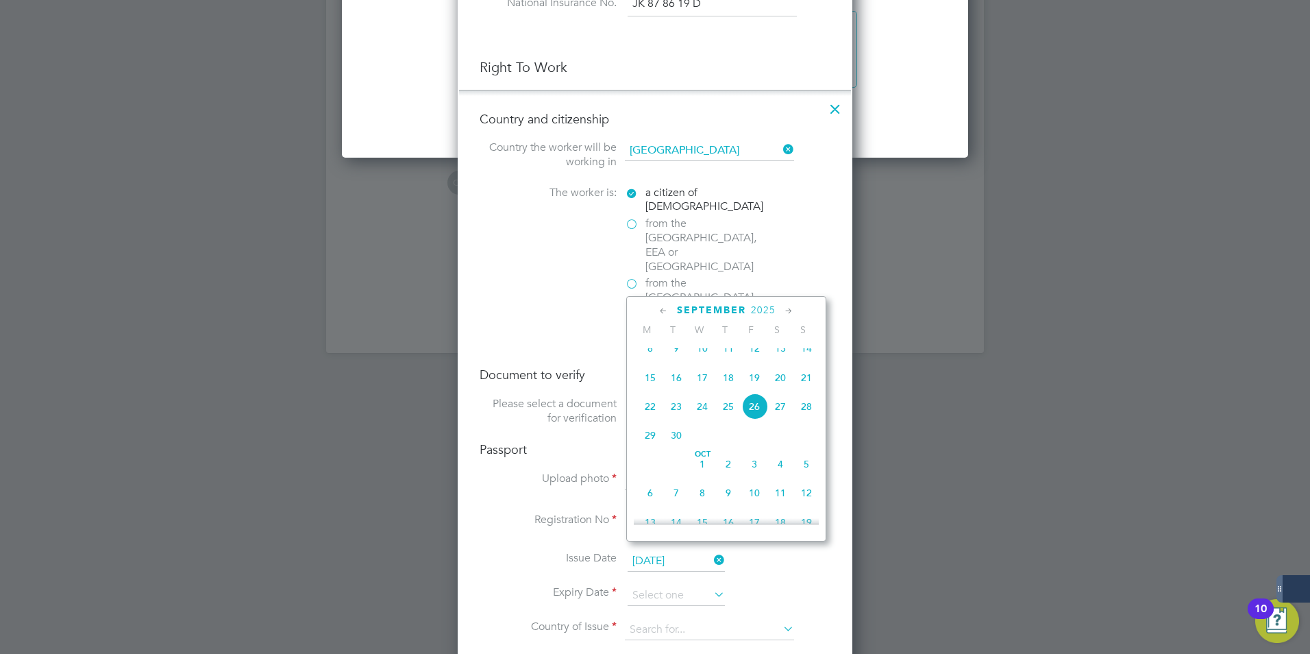
click at [763, 301] on div "[DATE] M T W T F S S [DATE] 2 3 4 5 6 7 8 9 10 11 12 13 14 15 16 17 18 19 20 21…" at bounding box center [726, 418] width 200 height 245
click at [763, 310] on span "2025" at bounding box center [763, 310] width 25 height 12
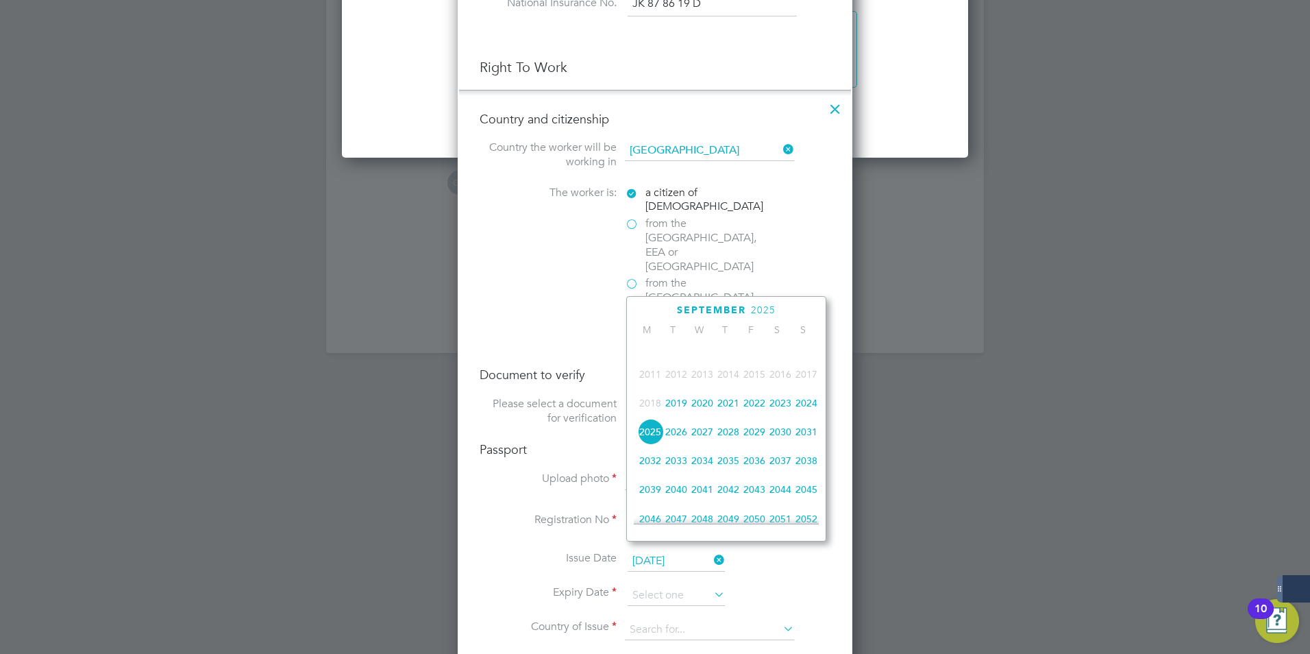
click at [751, 445] on span "2029" at bounding box center [754, 432] width 26 height 26
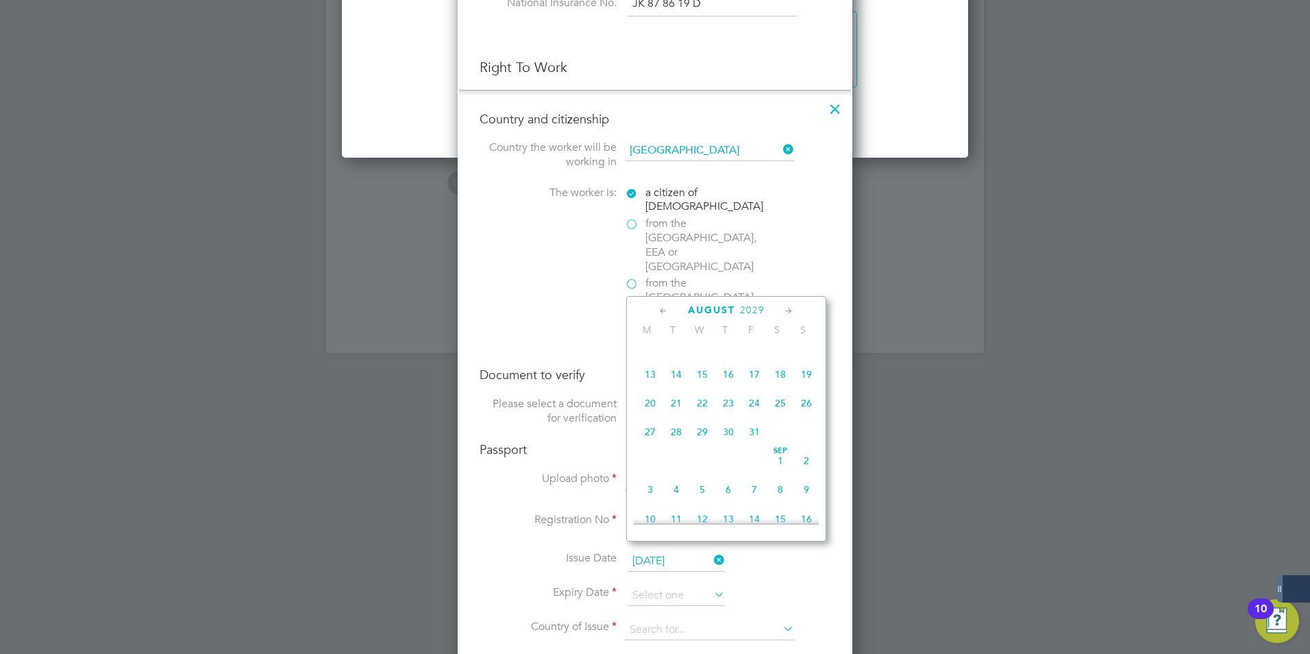
click at [664, 310] on icon at bounding box center [663, 311] width 13 height 15
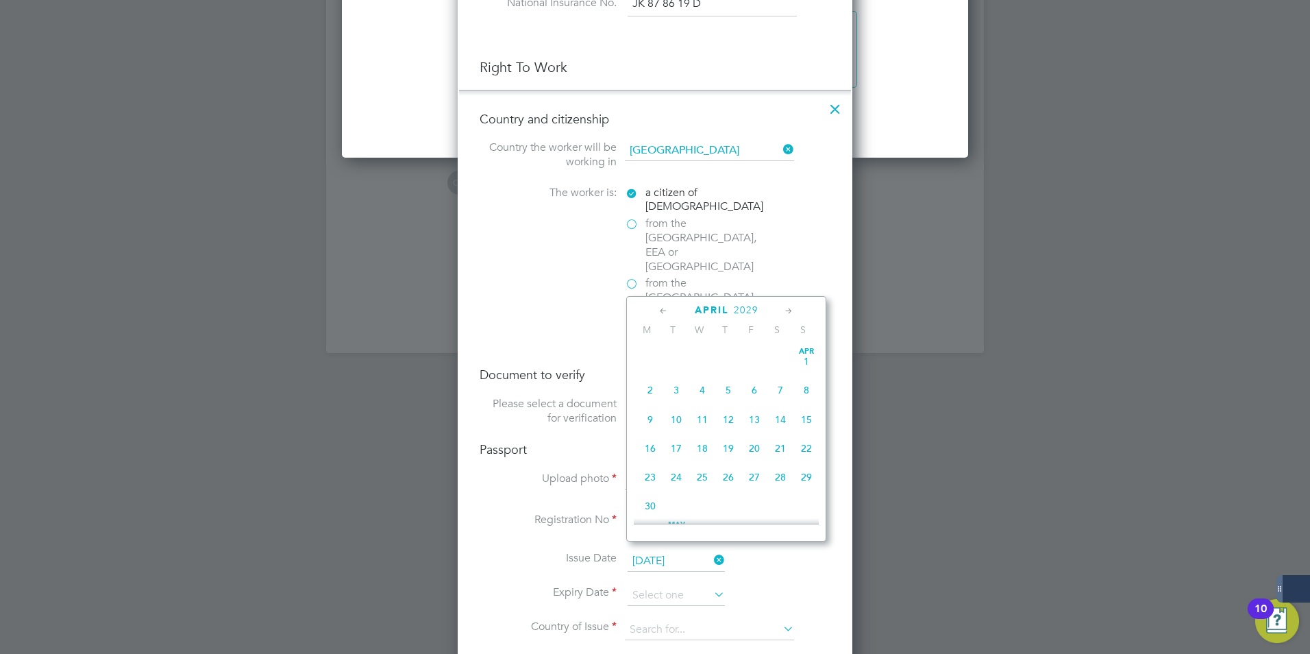
click at [664, 310] on icon at bounding box center [663, 311] width 13 height 15
click at [652, 419] on span "15" at bounding box center [650, 419] width 26 height 26
type input "[DATE]"
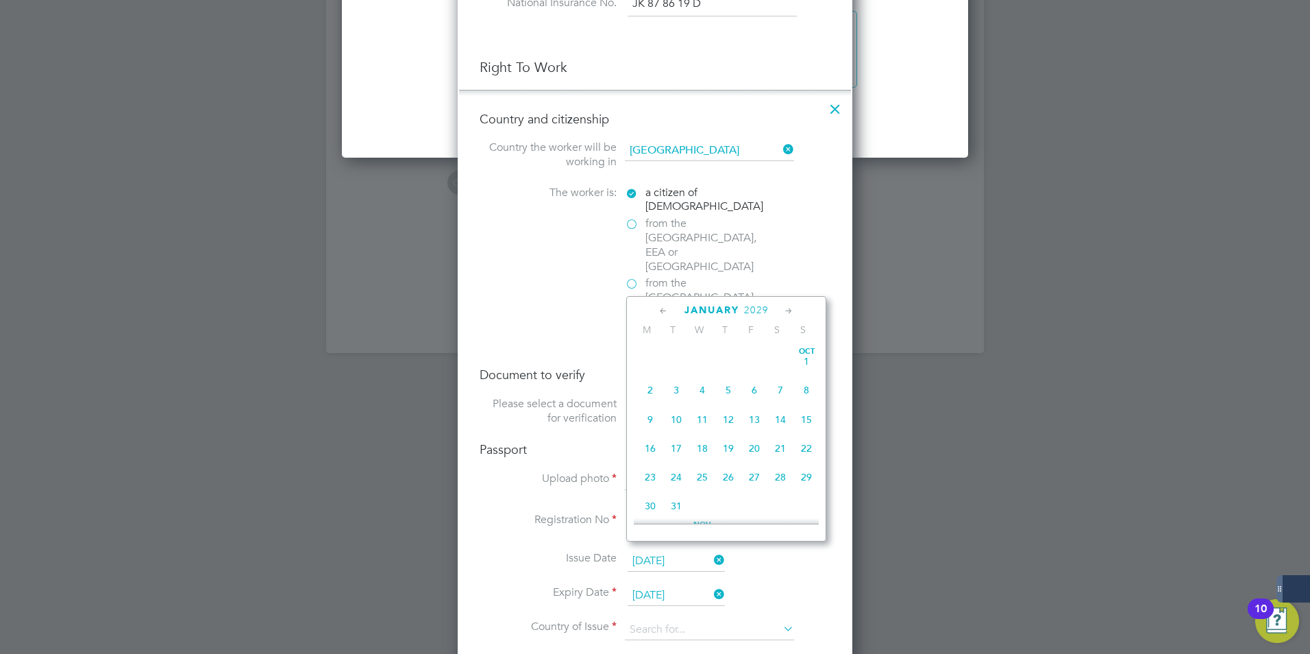
click at [680, 585] on input "[DATE]" at bounding box center [676, 595] width 97 height 21
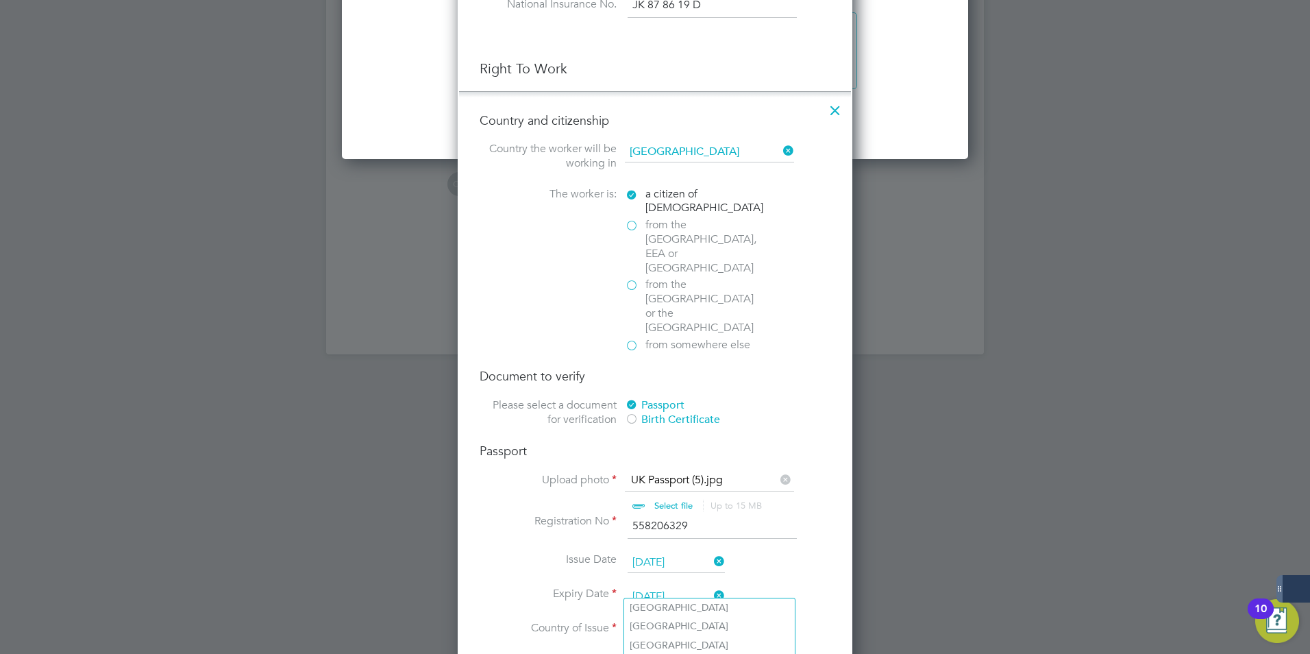
click at [651, 621] on input at bounding box center [709, 631] width 169 height 21
click at [674, 645] on li "Unit ed Kingdom" at bounding box center [721, 645] width 195 height 18
type input "[GEOGRAPHIC_DATA]"
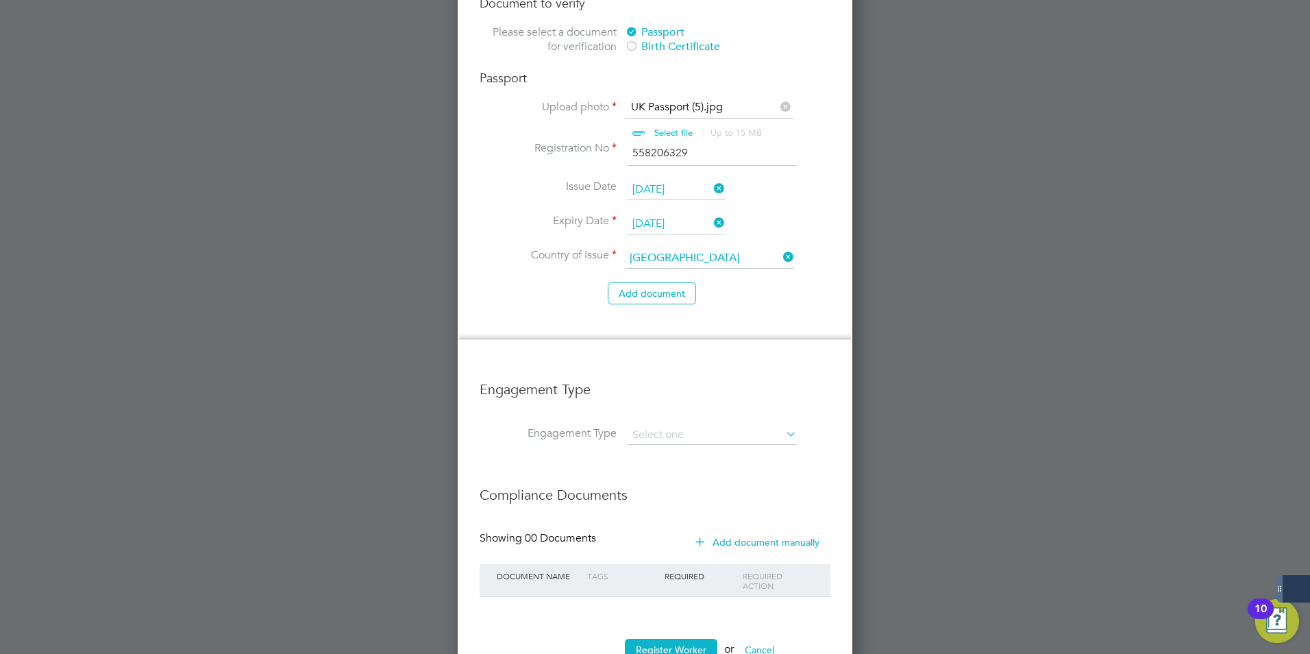
scroll to position [1832, 0]
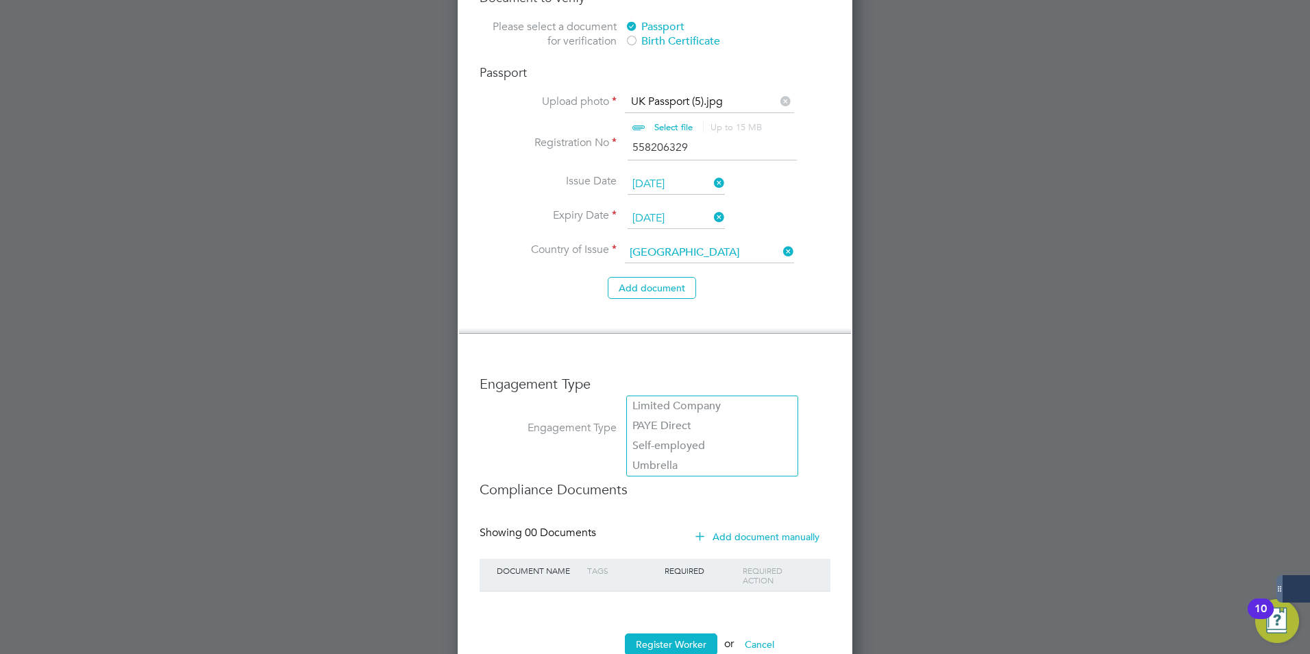
click at [689, 420] on input at bounding box center [712, 429] width 169 height 19
click at [665, 462] on li "Umbrella" at bounding box center [712, 466] width 171 height 20
type input "Umbrella"
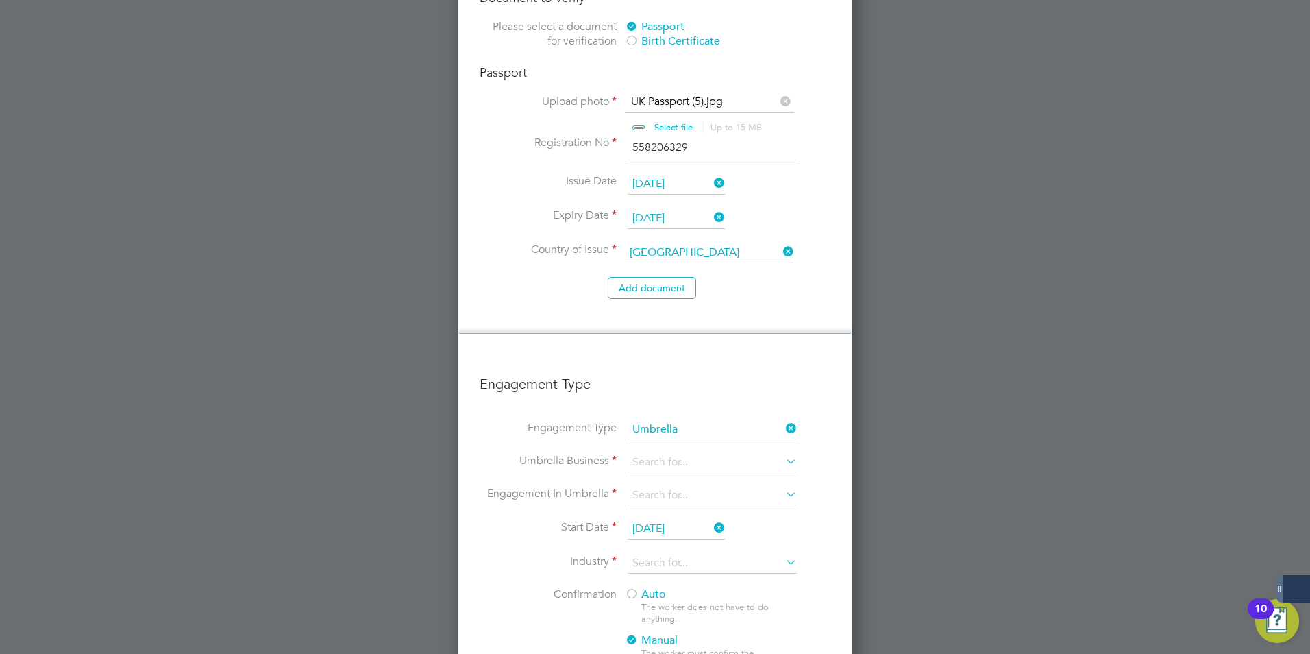
scroll to position [1993, 395]
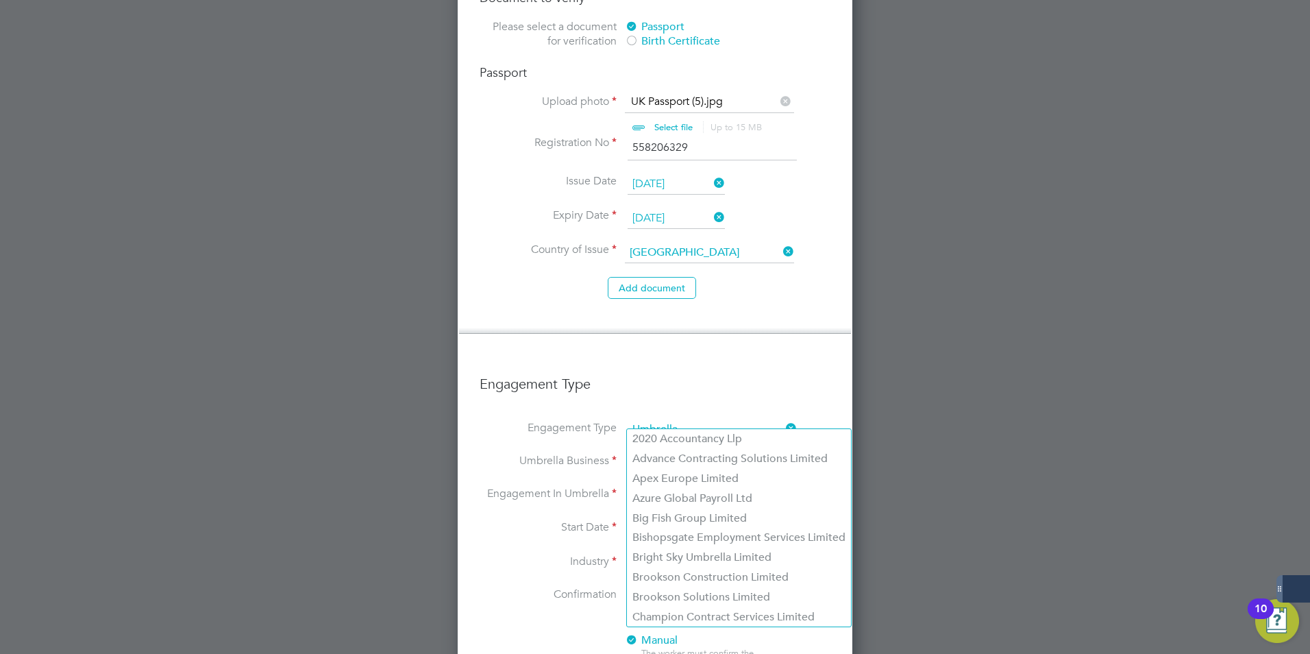
click at [669, 453] on input at bounding box center [712, 462] width 169 height 19
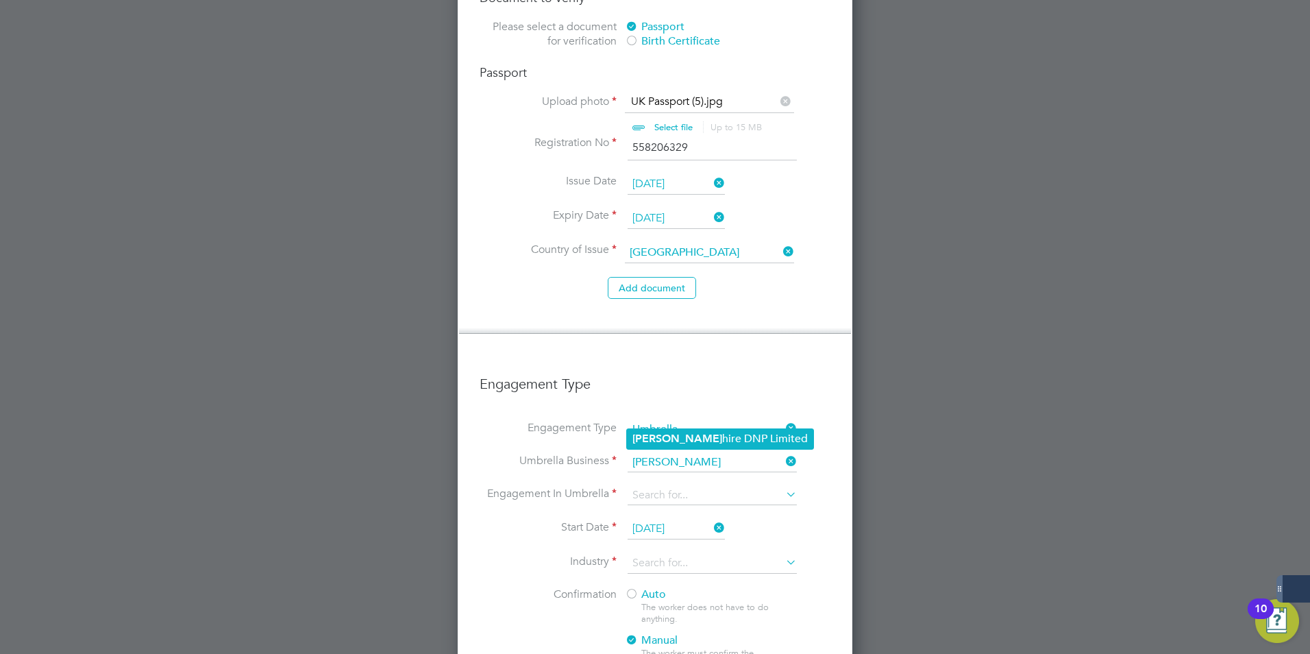
click at [652, 430] on li "[PERSON_NAME] hire DNP Limited" at bounding box center [720, 439] width 186 height 20
type input "Sapphire DNP Limited"
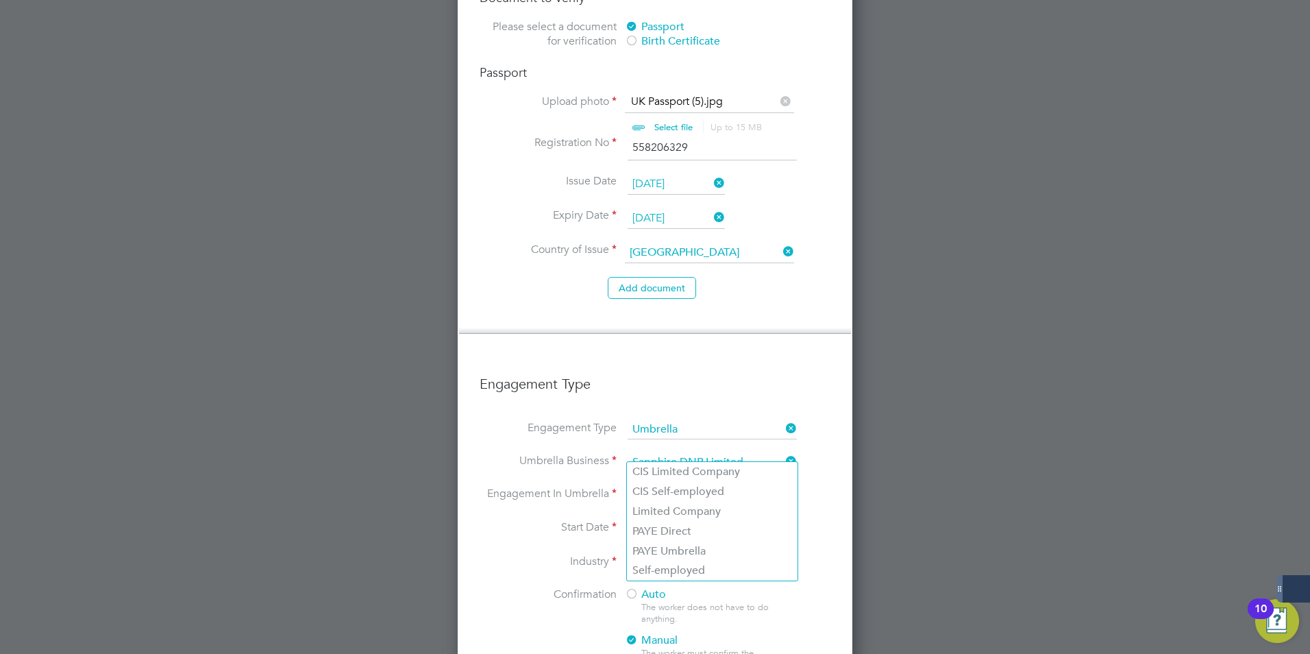
click at [679, 486] on input at bounding box center [712, 495] width 169 height 19
click at [675, 543] on li "PAYE Umbrella" at bounding box center [712, 551] width 171 height 20
type input "PAYE Umbrella"
click at [698, 519] on input "[DATE]" at bounding box center [676, 529] width 97 height 21
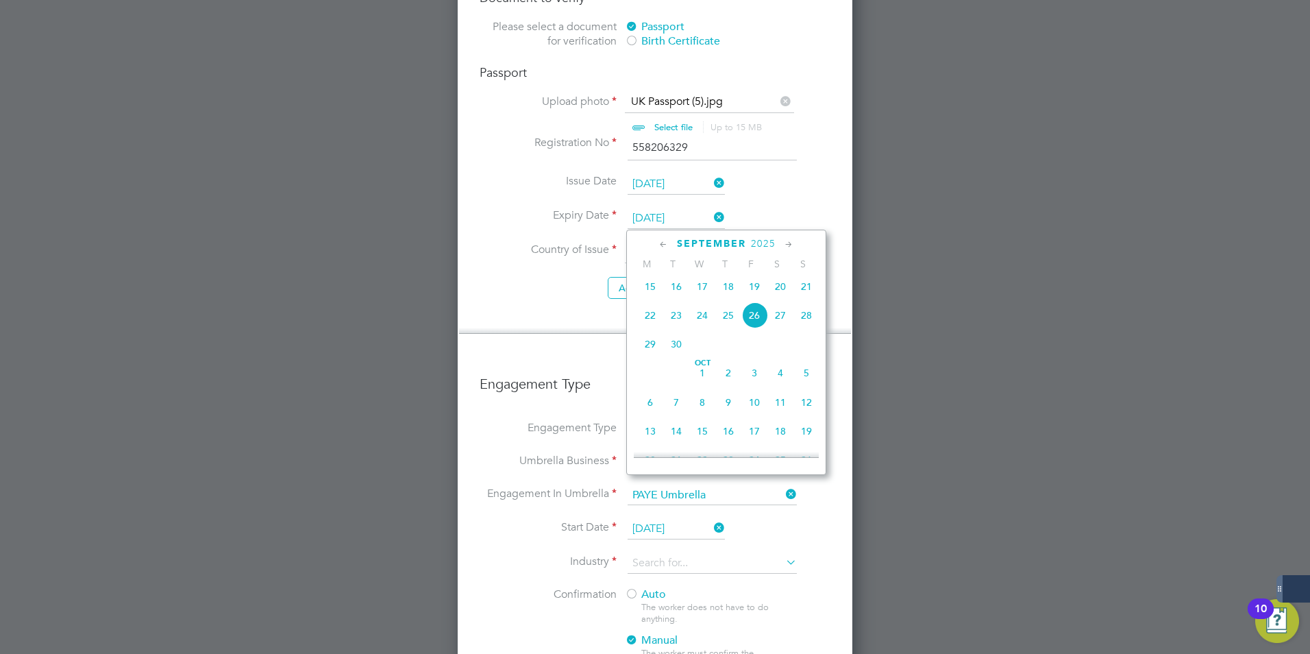
scroll to position [530, 0]
click at [646, 327] on span "22" at bounding box center [650, 314] width 26 height 26
type input "[DATE]"
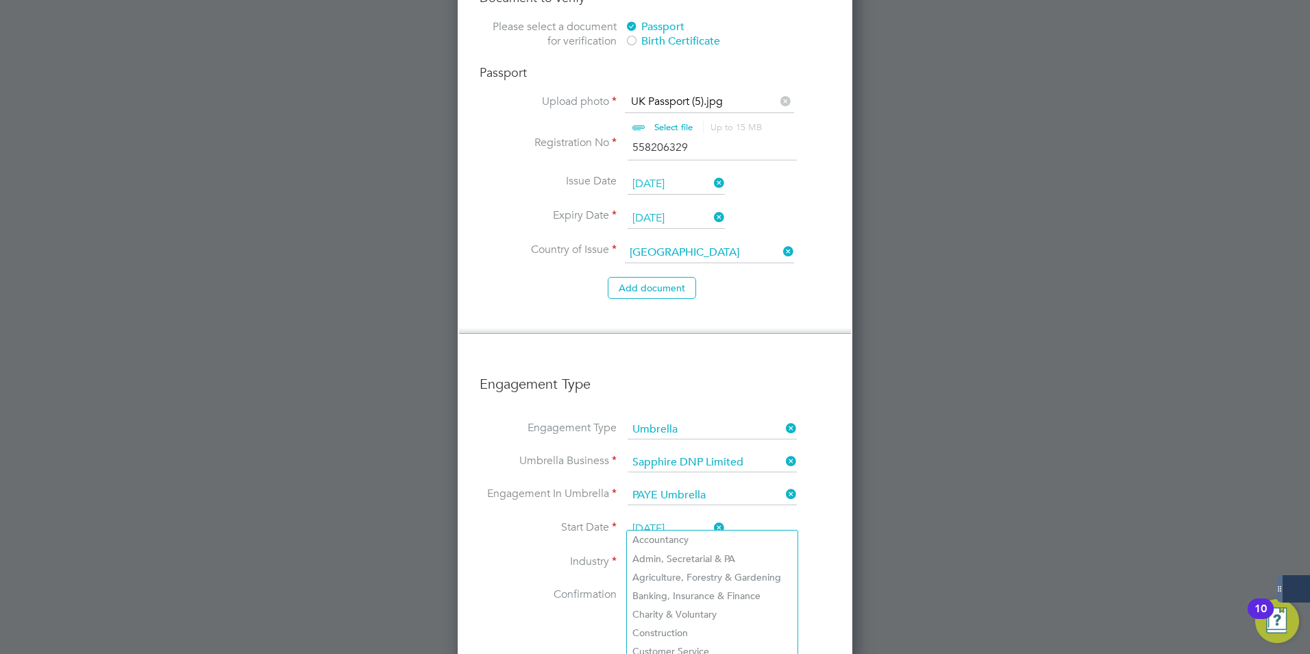
click at [749, 553] on input at bounding box center [712, 563] width 169 height 21
type input "c"
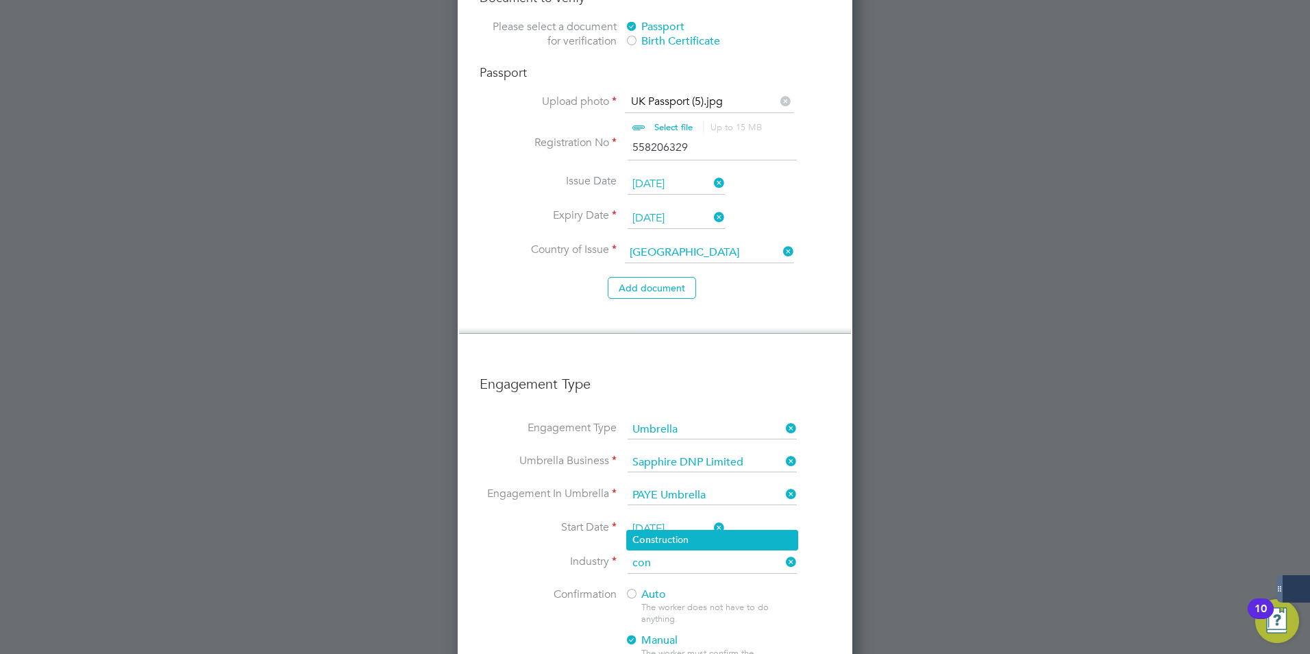
click at [713, 540] on li "Con struction" at bounding box center [712, 539] width 171 height 18
type input "Construction"
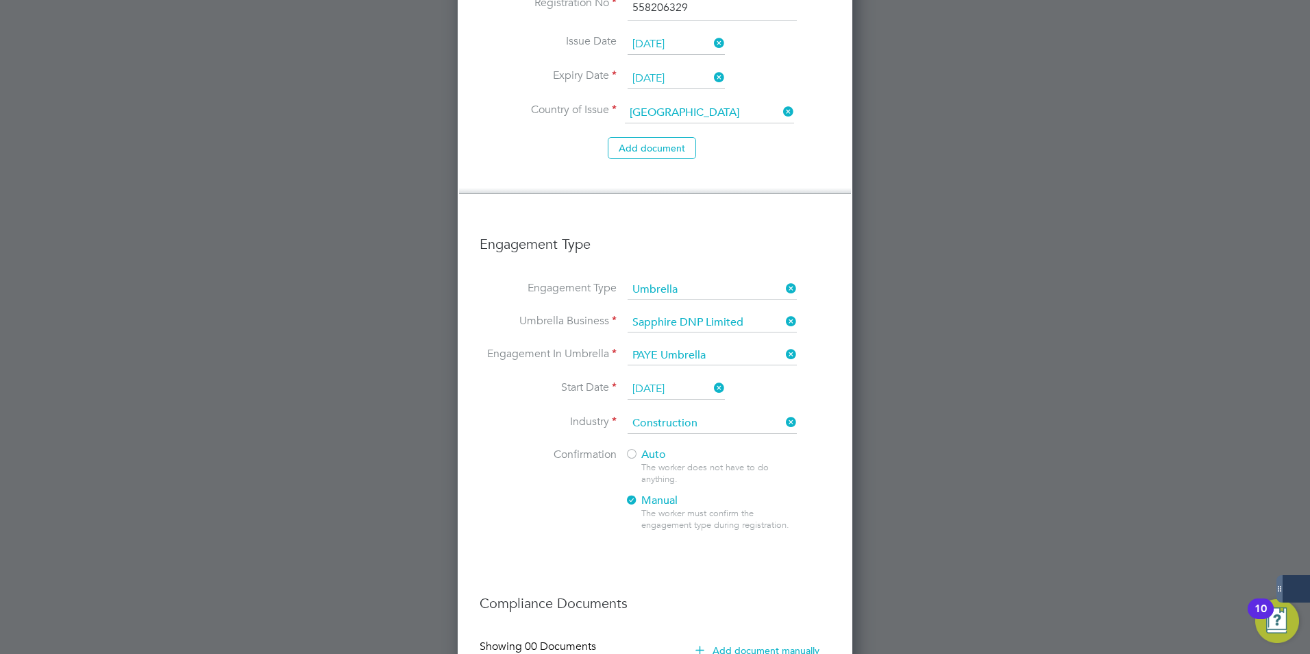
scroll to position [2086, 0]
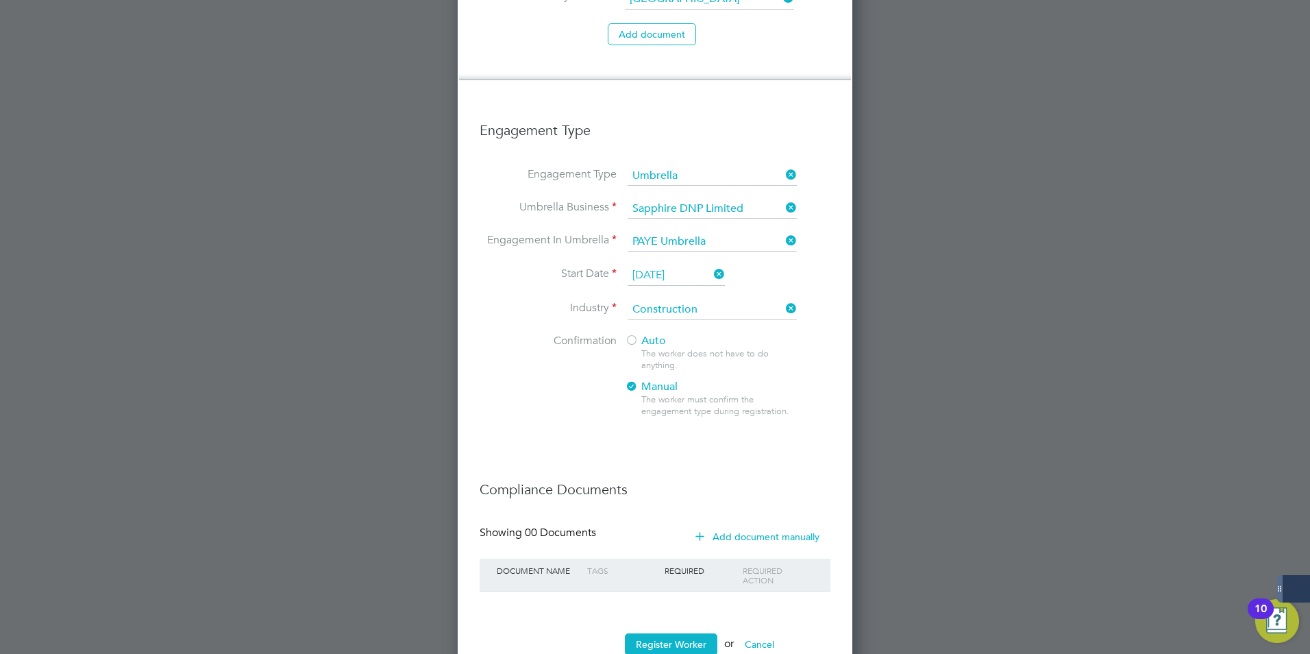
click at [643, 335] on div "Auto The worker does not have to do anything. Manual The worker must confirm th…" at bounding box center [710, 380] width 171 height 92
drag, startPoint x: 643, startPoint y: 335, endPoint x: 632, endPoint y: 301, distance: 35.3
click at [632, 334] on div at bounding box center [632, 341] width 14 height 14
click at [661, 633] on button "Register Worker" at bounding box center [671, 644] width 92 height 22
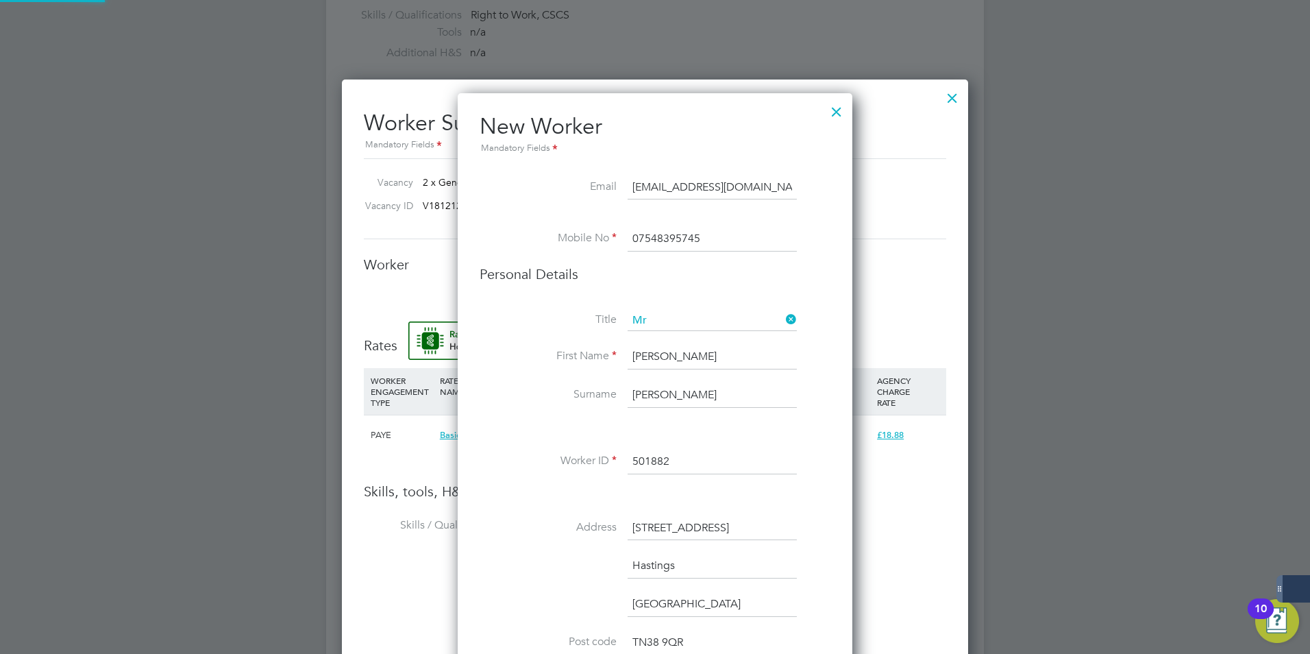
scroll to position [0, 0]
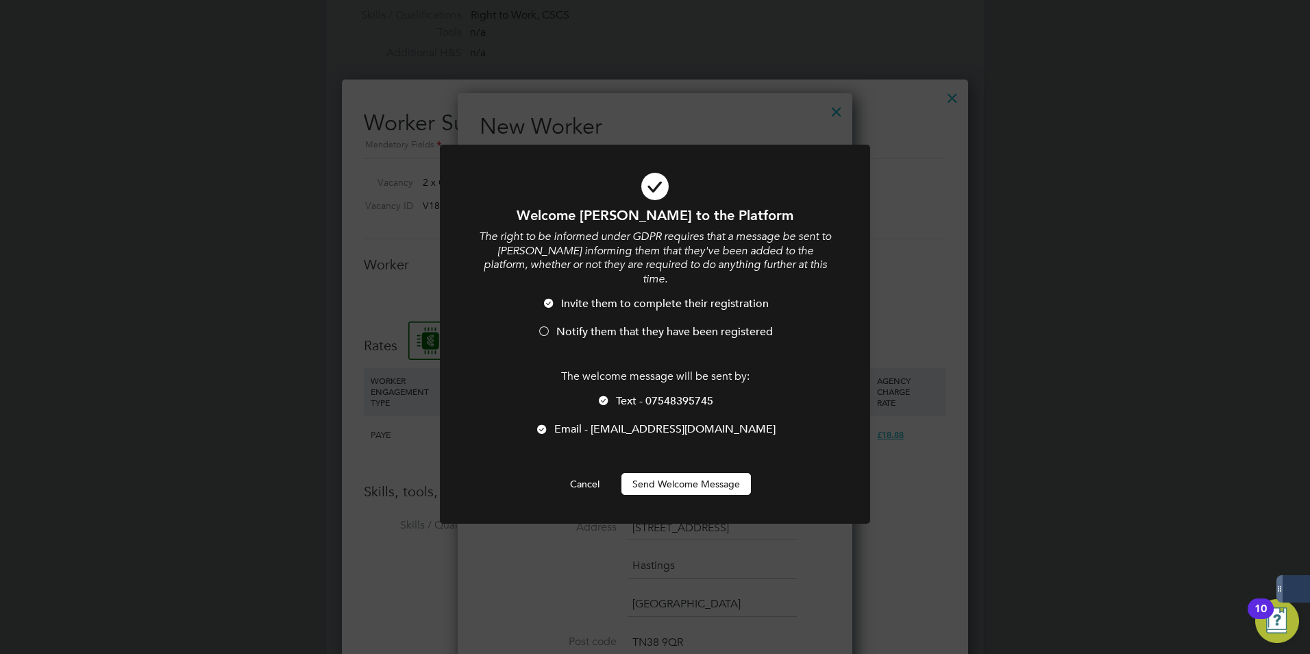
click at [686, 473] on button "Send Welcome Message" at bounding box center [685, 484] width 129 height 22
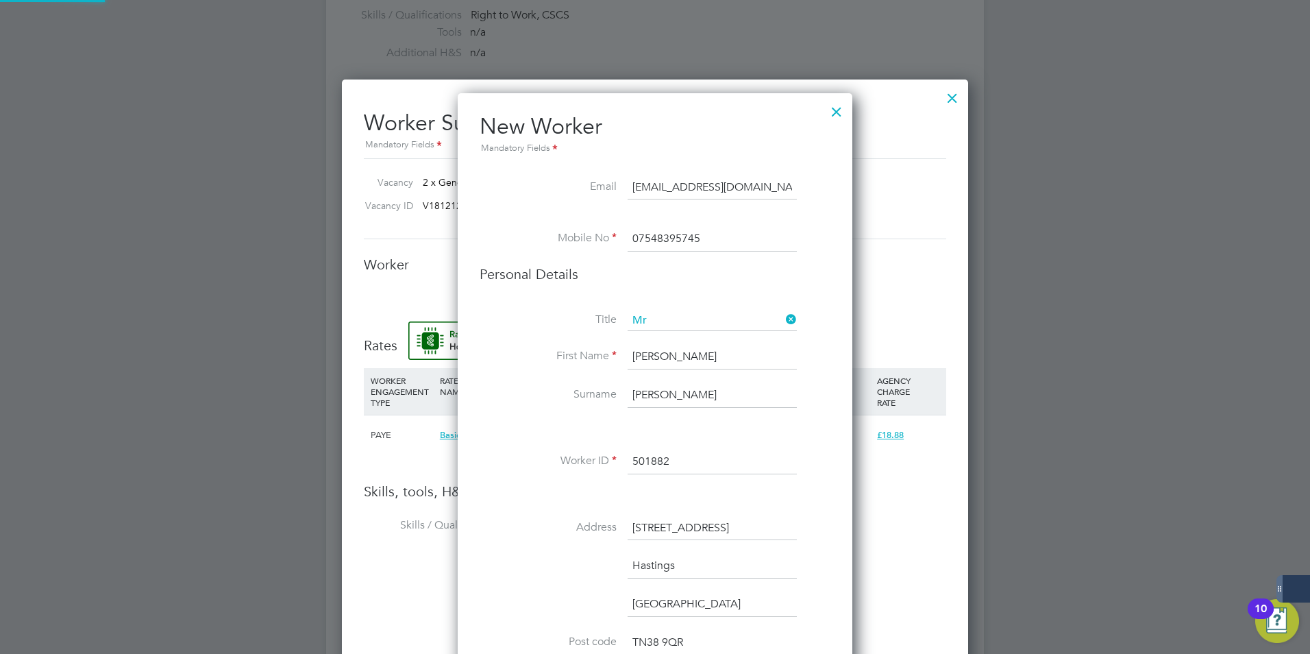
click at [686, 473] on button "Send Welcome Message" at bounding box center [685, 484] width 129 height 22
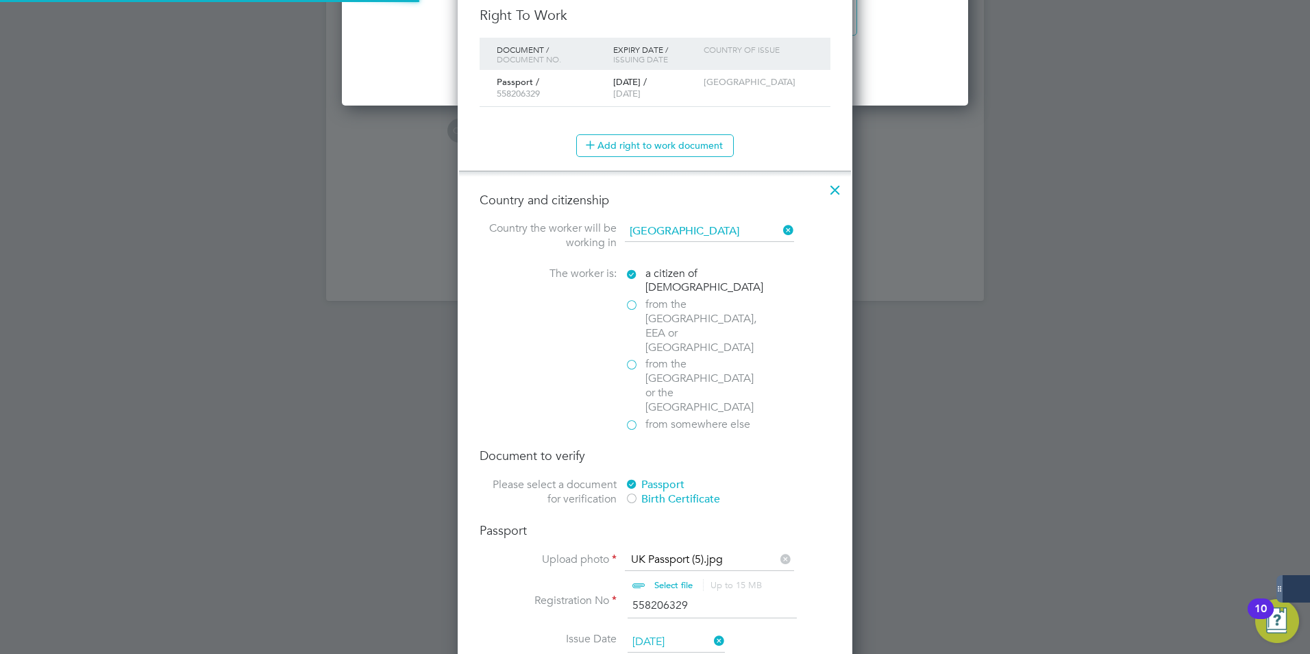
type input "[PERSON_NAME] (501882)"
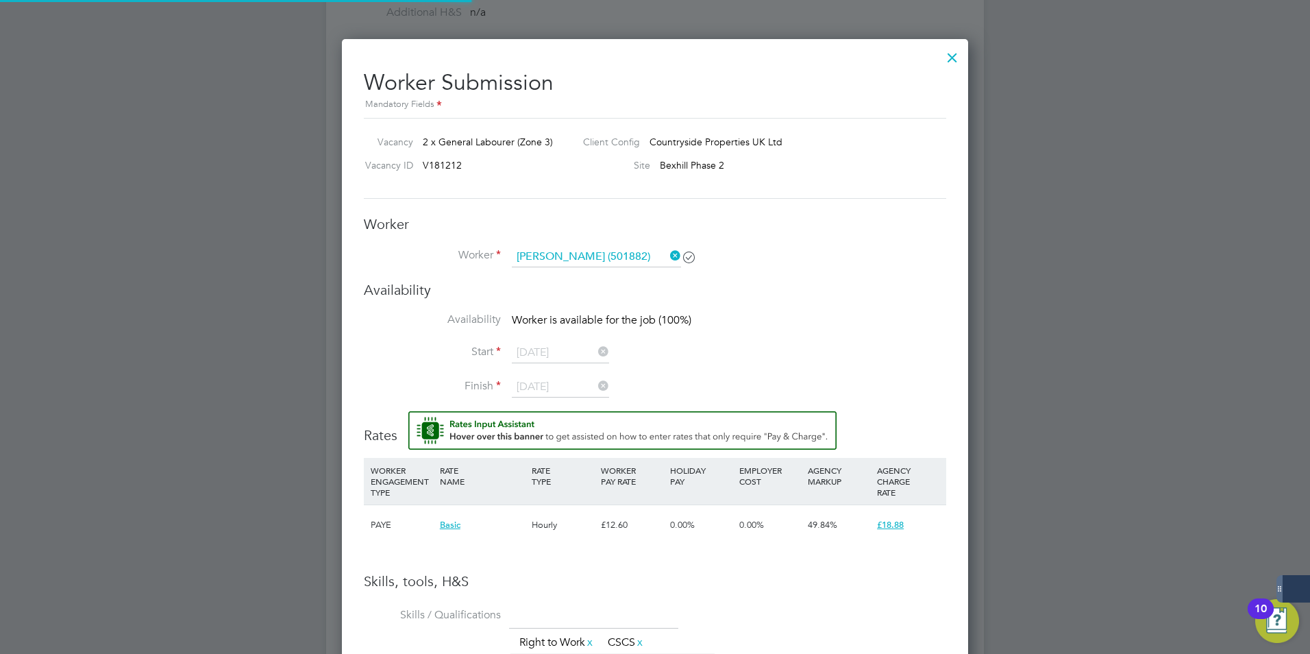
scroll to position [681, 0]
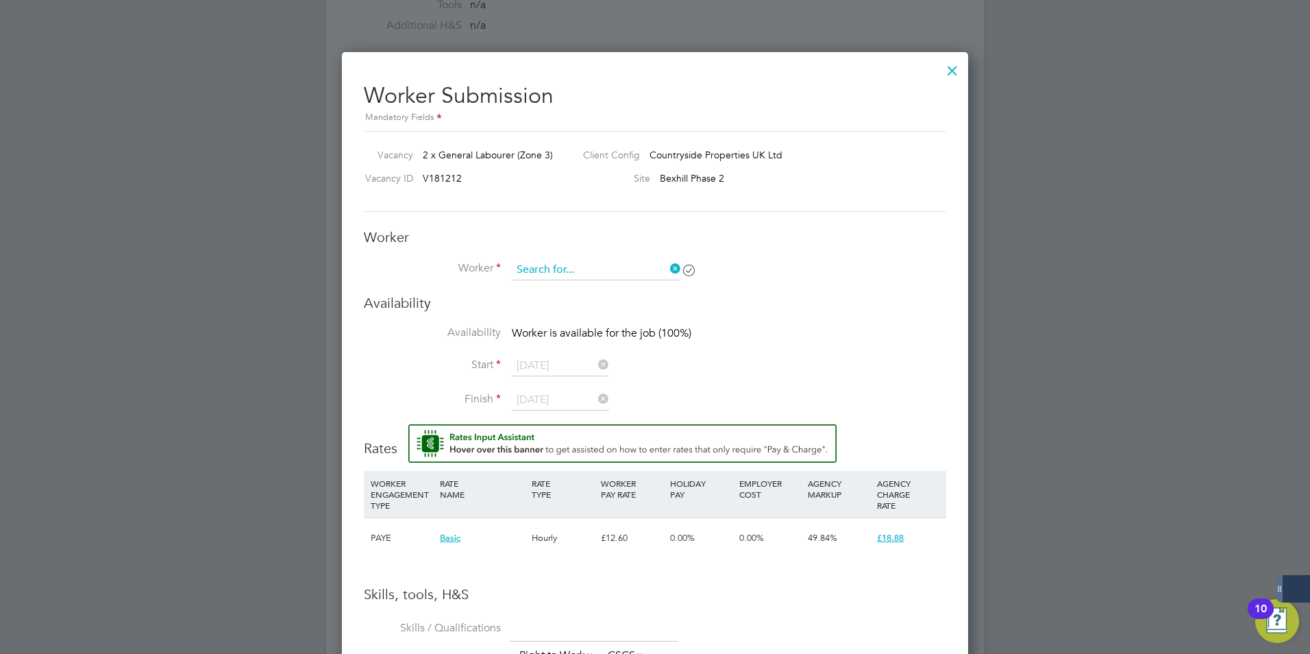
click at [623, 276] on input at bounding box center [596, 270] width 169 height 21
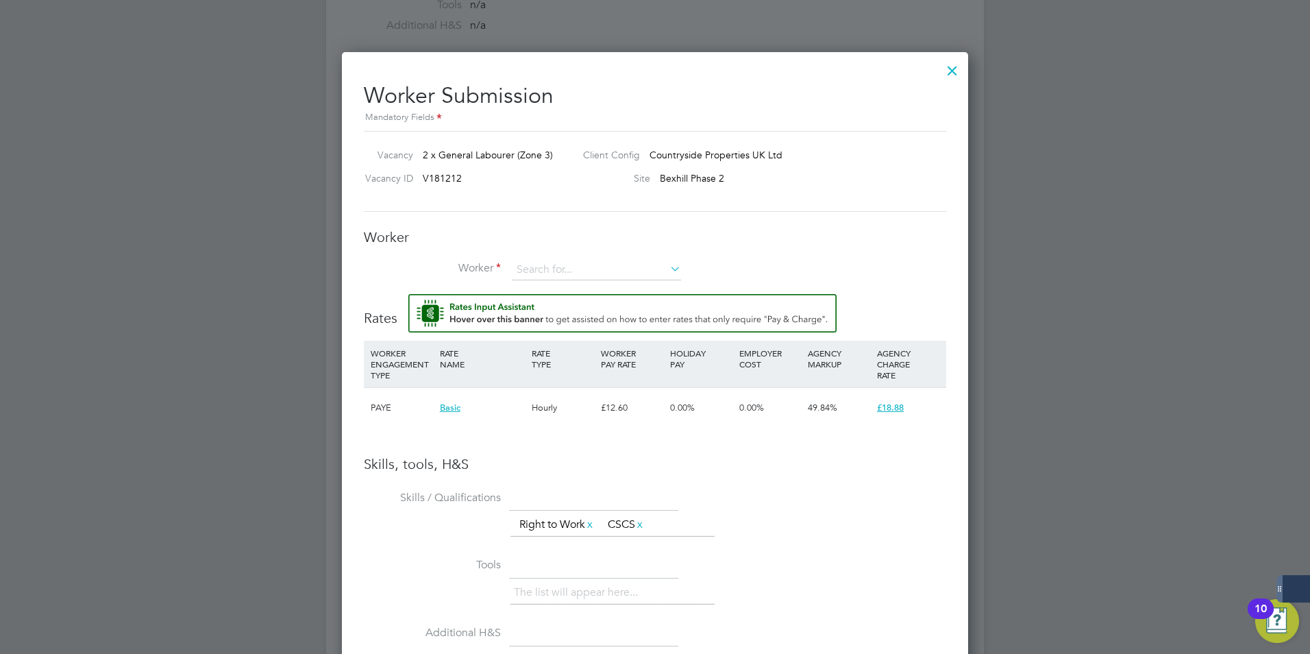
click at [556, 257] on div "Worker Worker Worker Engagement Type" at bounding box center [655, 261] width 582 height 66
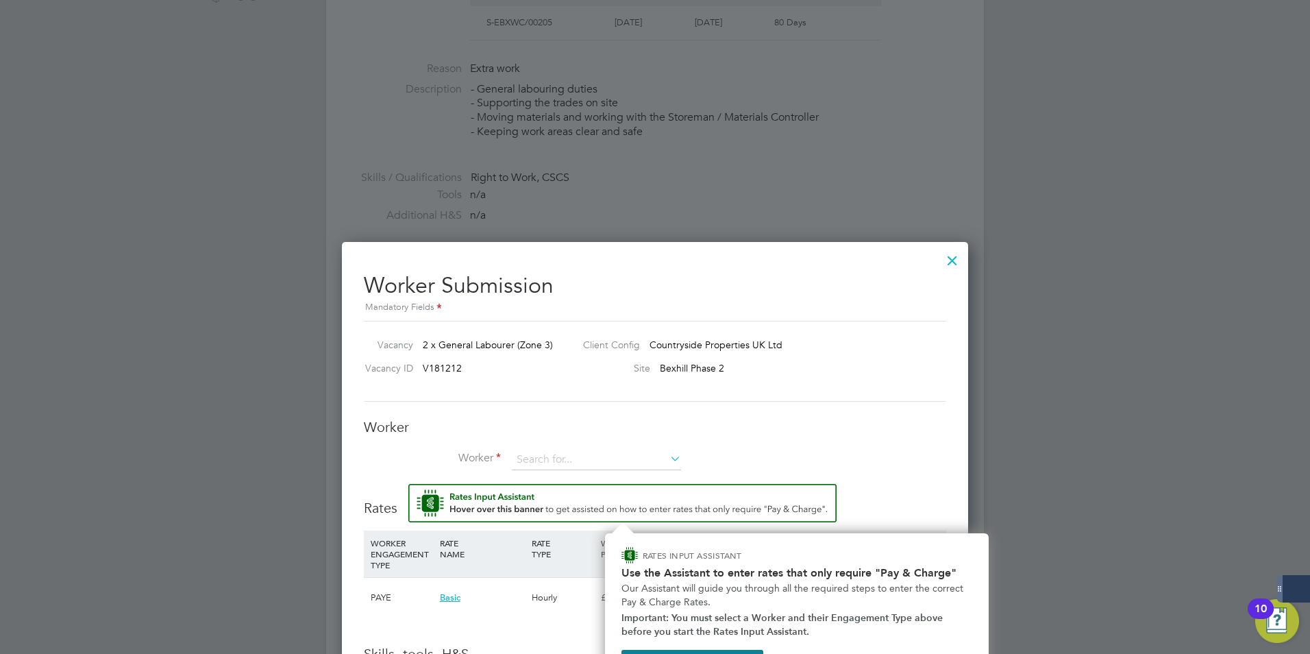
scroll to position [517, 0]
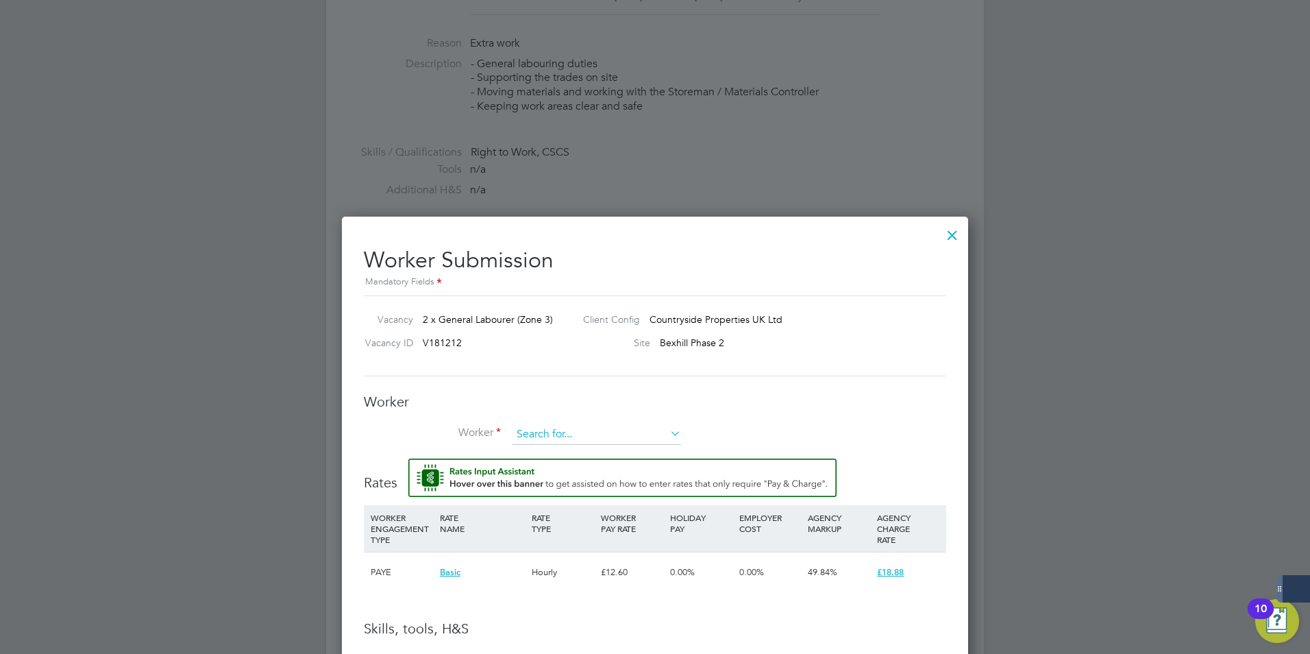
click at [536, 432] on input at bounding box center [596, 434] width 169 height 21
click at [599, 471] on b "Ste" at bounding box center [606, 473] width 14 height 12
type input "[PERSON_NAME] (501882)"
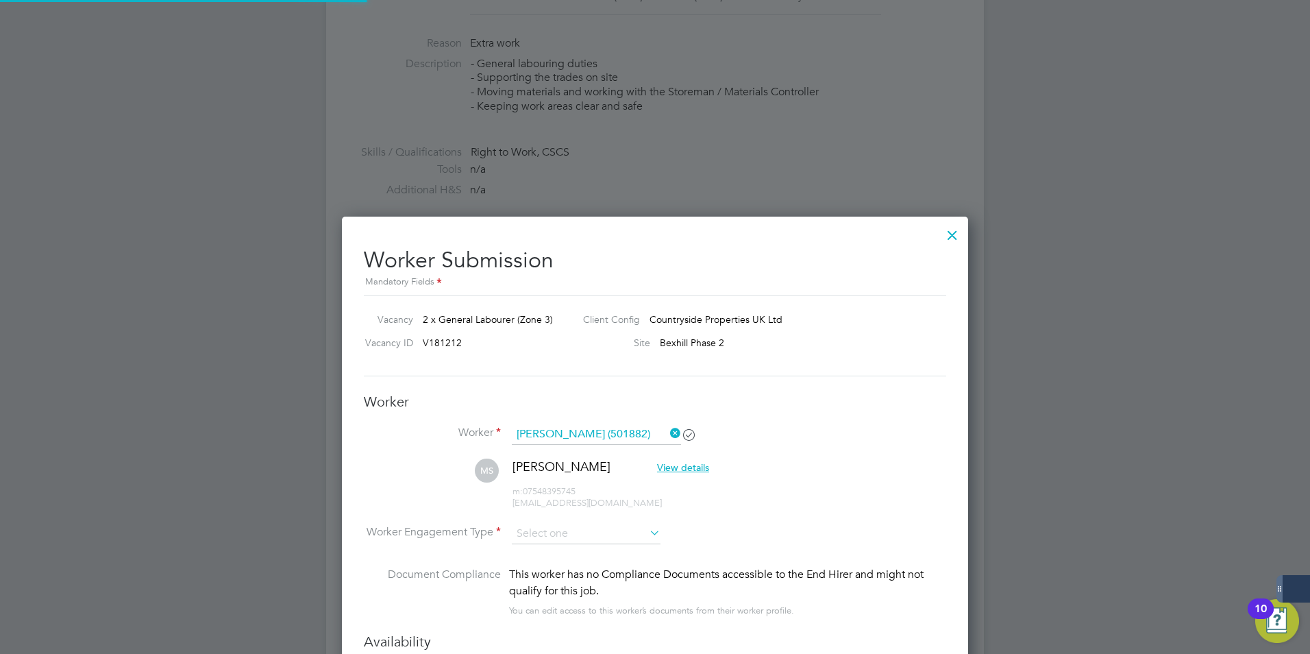
scroll to position [1186, 627]
click at [550, 532] on input at bounding box center [586, 533] width 149 height 21
click at [532, 568] on li "PAYE" at bounding box center [586, 571] width 150 height 18
type input "PAYE"
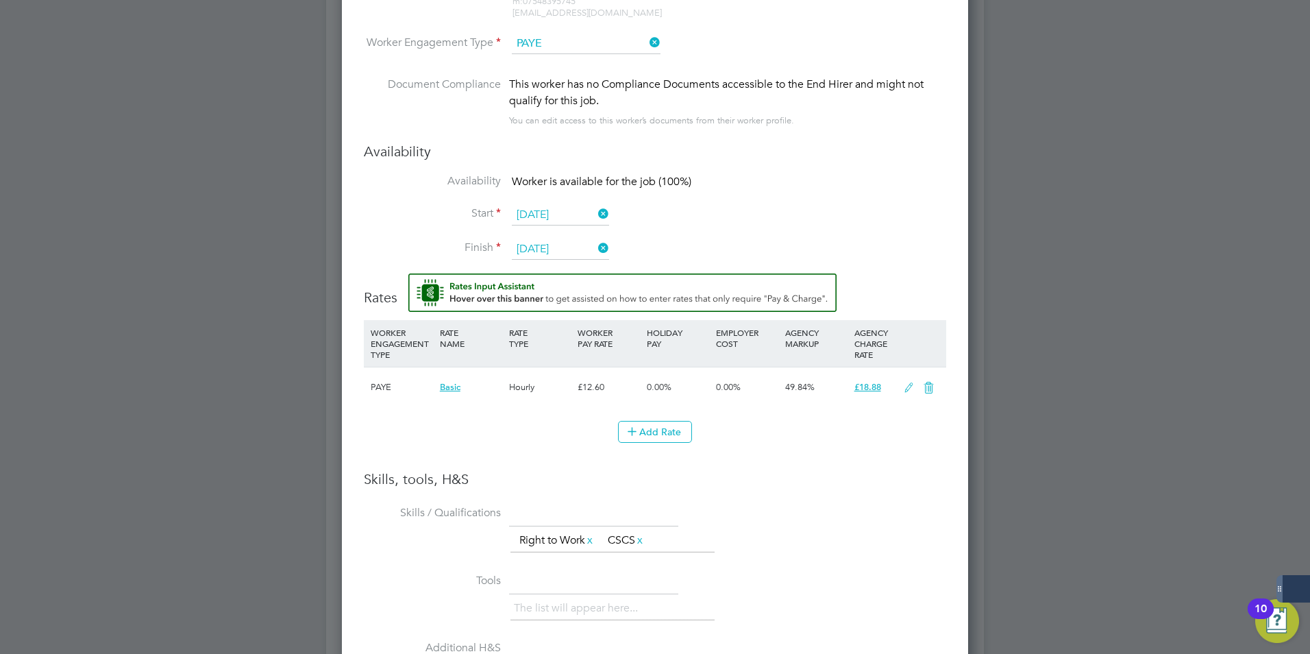
scroll to position [1010, 0]
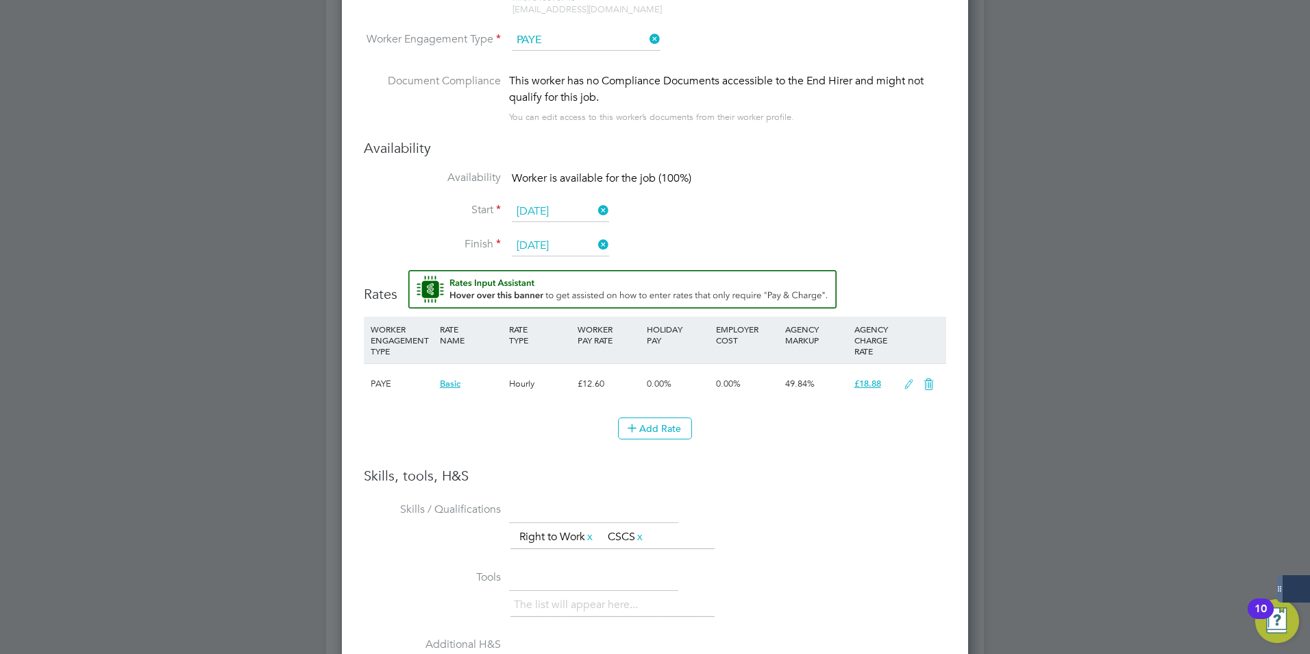
drag, startPoint x: 1266, startPoint y: 0, endPoint x: 844, endPoint y: 469, distance: 630.2
click at [844, 469] on h3 "Skills, tools, H&S" at bounding box center [655, 476] width 582 height 18
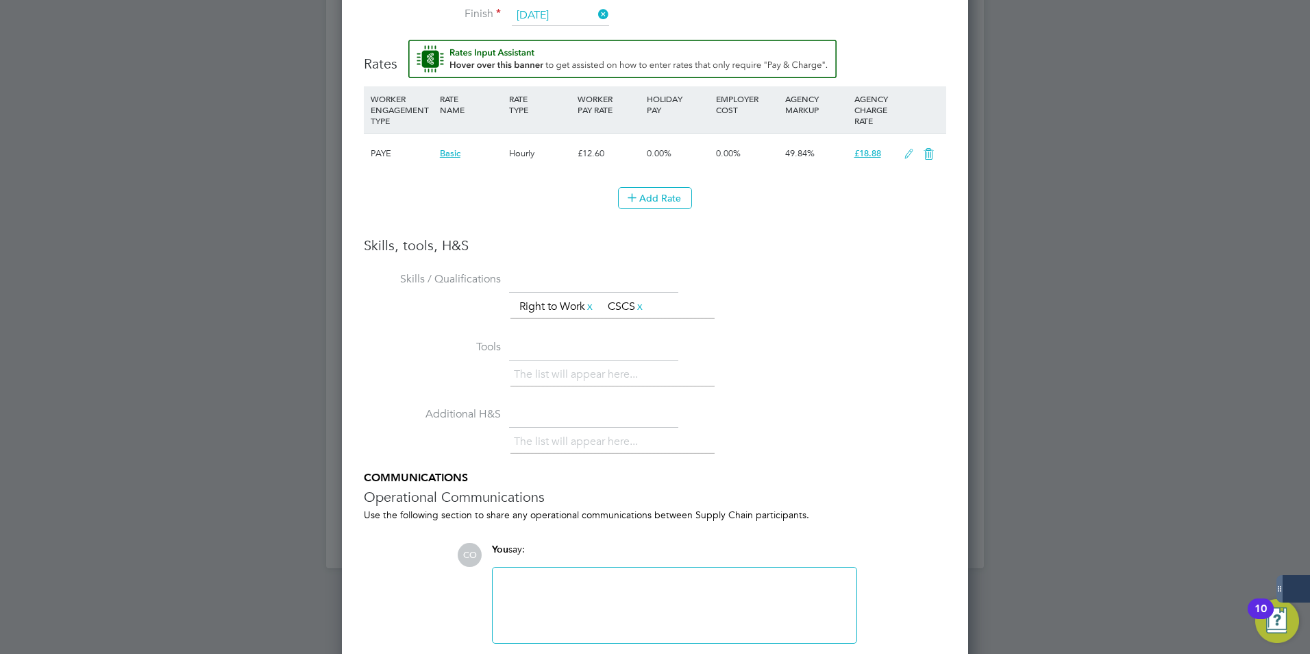
scroll to position [1300, 0]
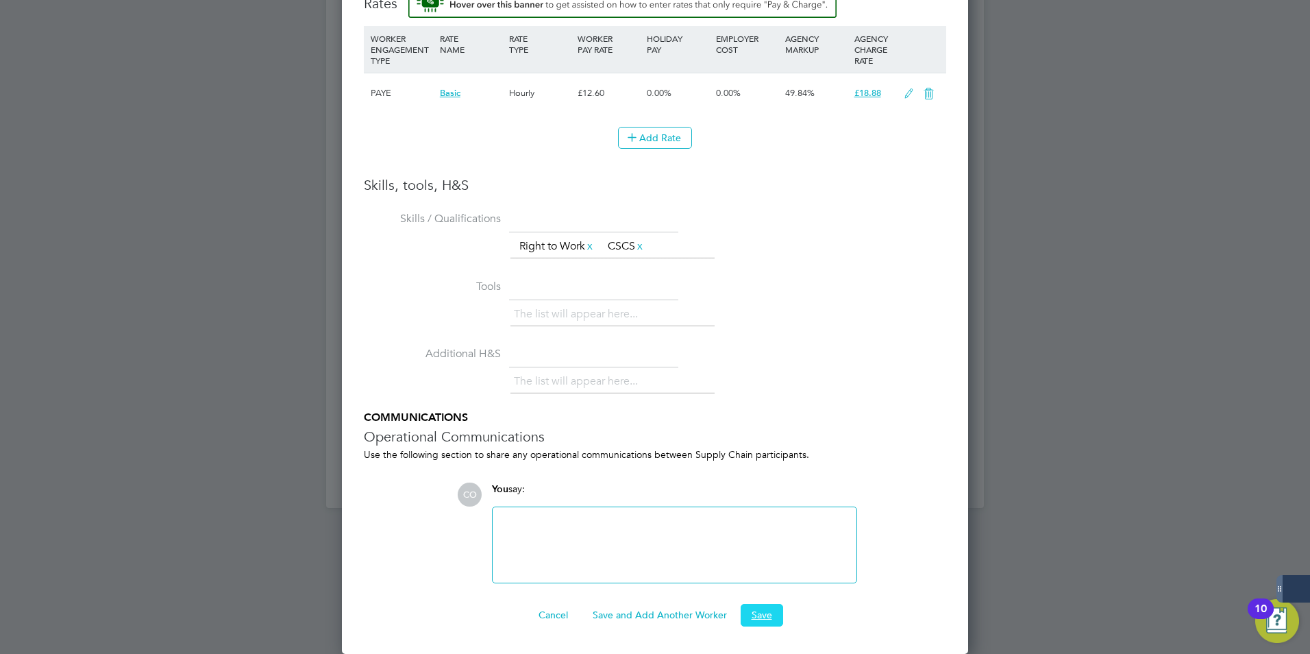
click at [745, 613] on button "Save" at bounding box center [762, 615] width 42 height 22
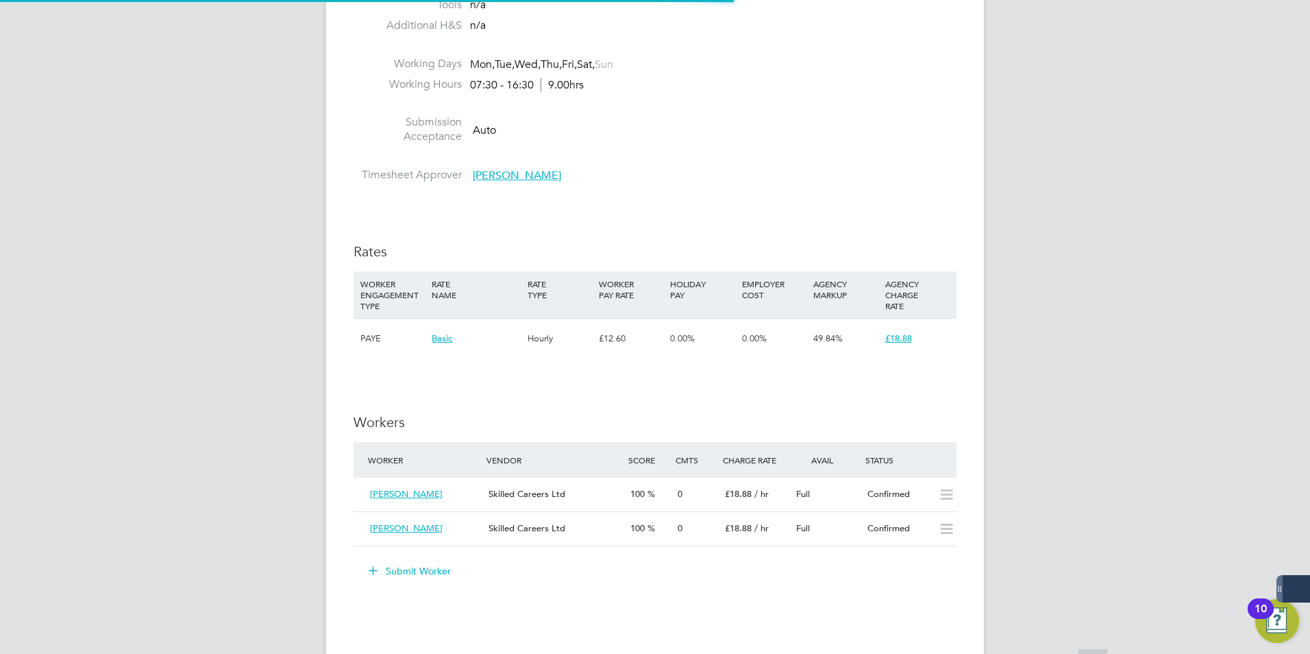
scroll to position [51, 95]
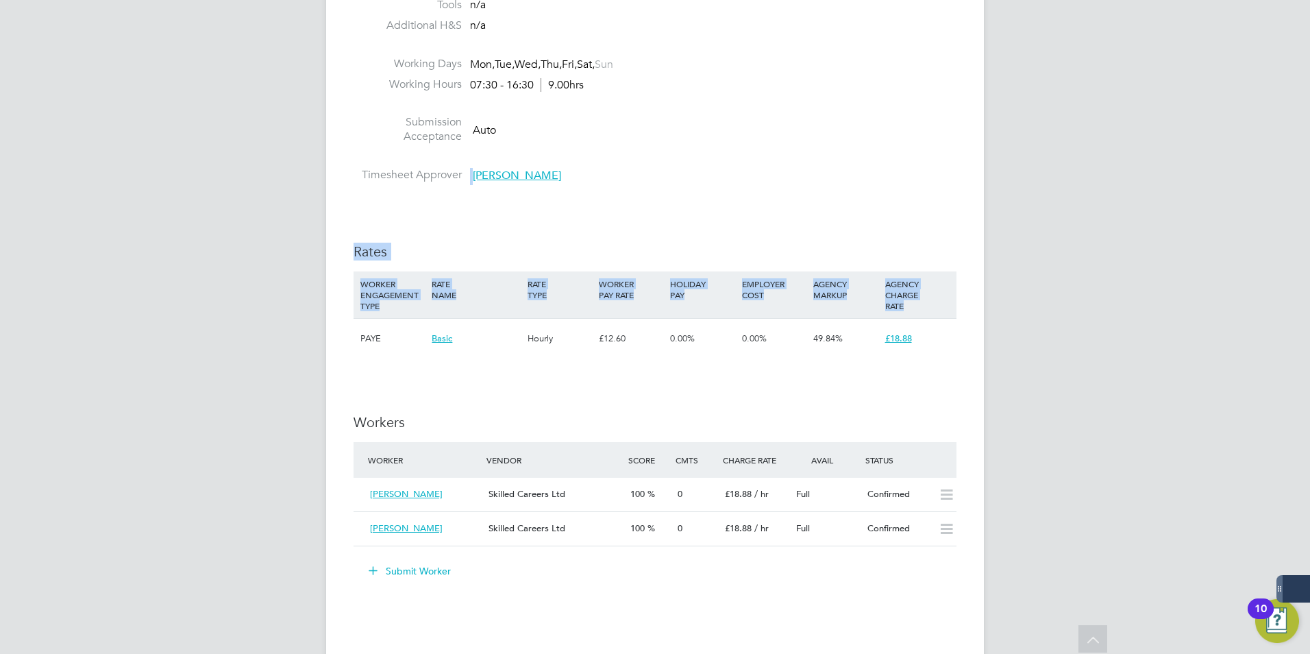
drag, startPoint x: 1309, startPoint y: 294, endPoint x: 1306, endPoint y: 143, distance: 151.5
click at [1306, 143] on div "CO [PERSON_NAME] Notifications 9 Applications: Network Businesses Sites Workers…" at bounding box center [655, 264] width 1310 height 1890
drag, startPoint x: 1306, startPoint y: 143, endPoint x: 1109, endPoint y: 229, distance: 214.8
click at [1109, 229] on div "CO [PERSON_NAME] Notifications 9 Applications: Network Businesses Sites Workers…" at bounding box center [655, 264] width 1310 height 1890
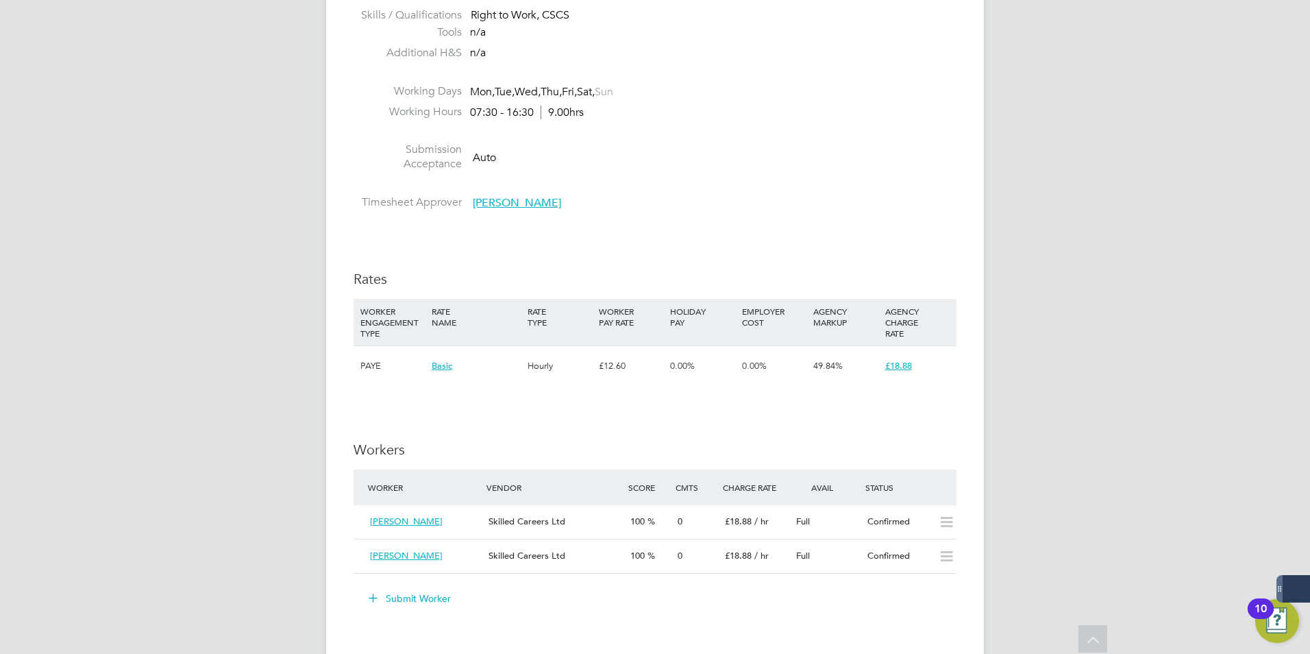
click at [1109, 229] on div "CO [PERSON_NAME] Notifications 9 Applications: Network Businesses Sites Workers…" at bounding box center [655, 291] width 1310 height 1890
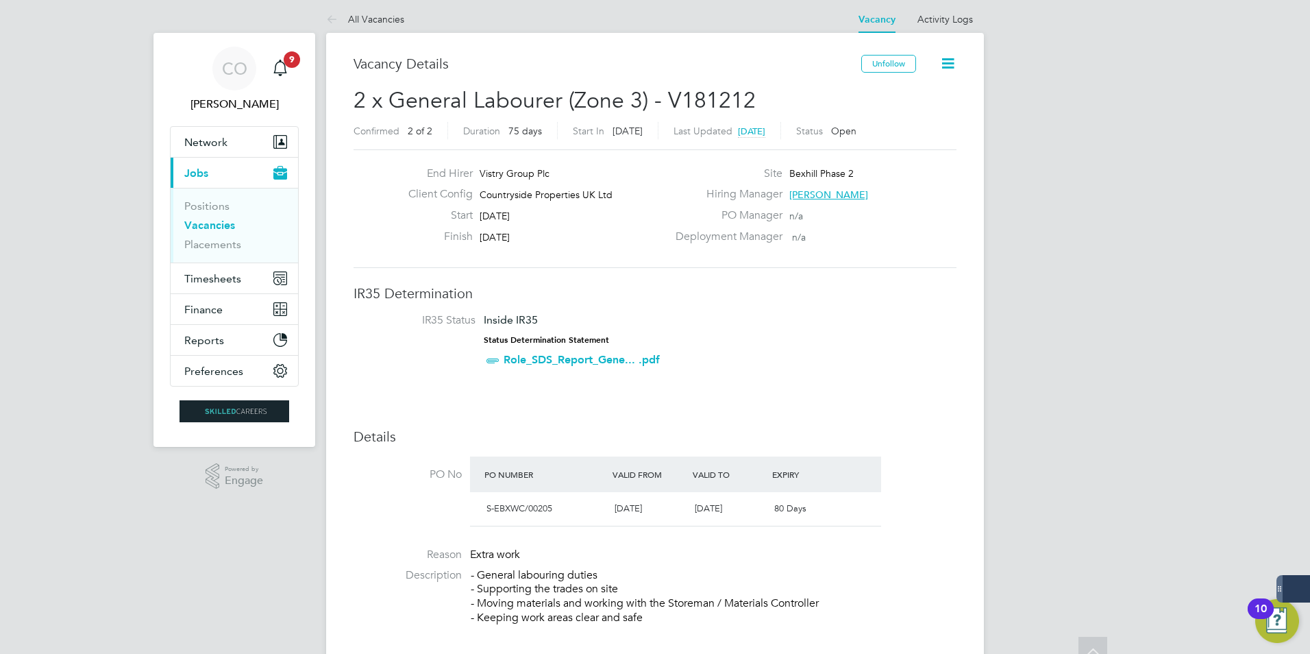
scroll to position [0, 0]
